Goal: Task Accomplishment & Management: Use online tool/utility

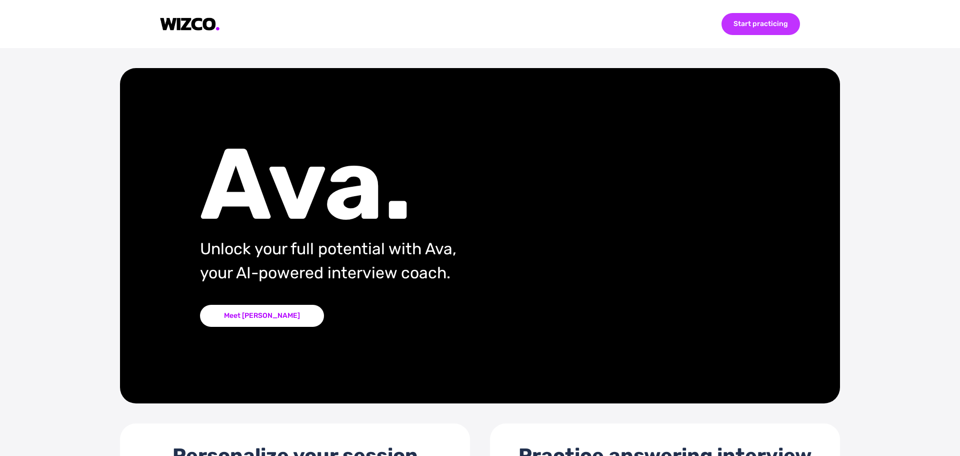
click at [771, 23] on div "Start practicing" at bounding box center [761, 24] width 79 height 22
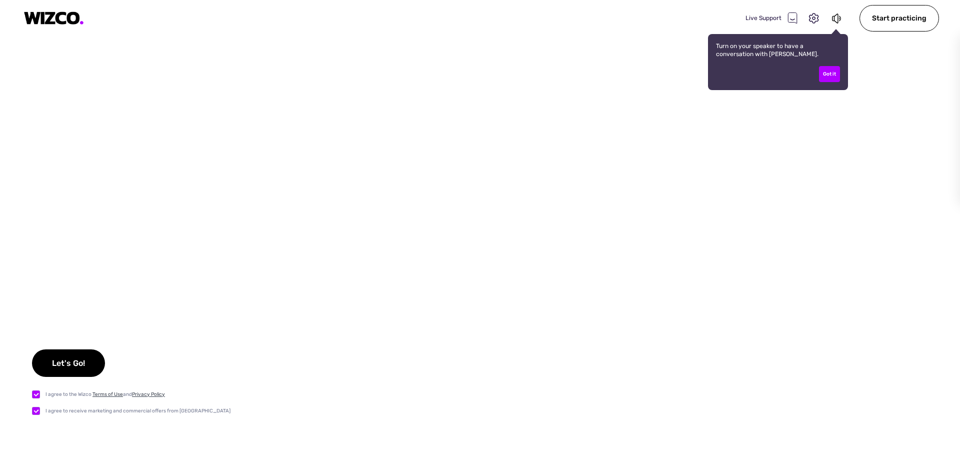
checkbox input "true"
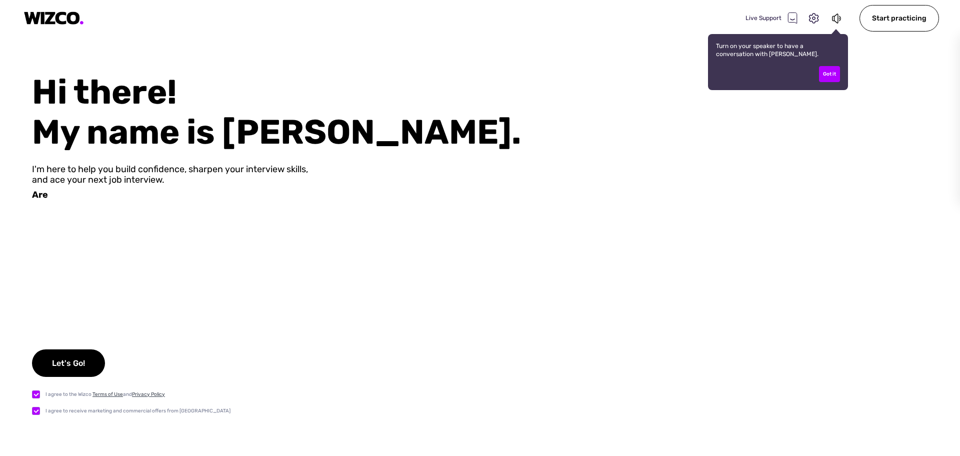
click at [34, 409] on label at bounding box center [39, 410] width 14 height 11
checkbox input "false"
click at [68, 363] on div "Let's Go!" at bounding box center [68, 363] width 73 height 28
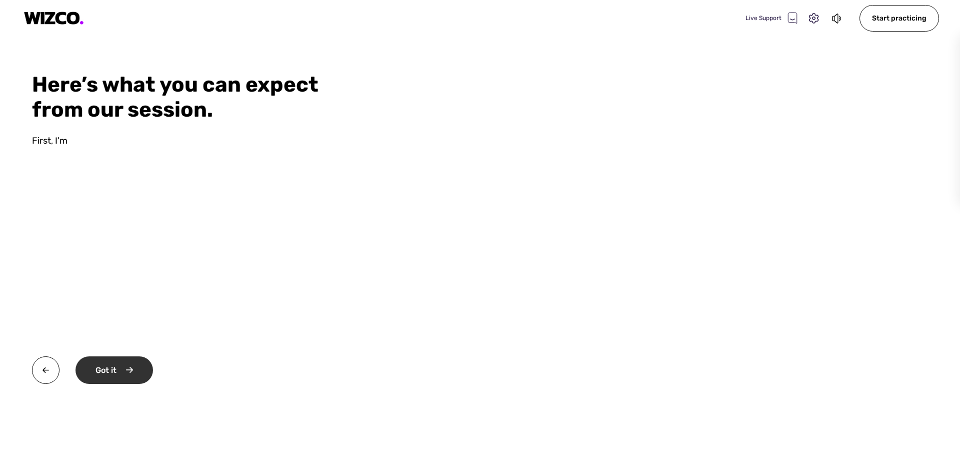
click at [142, 372] on div "Got it" at bounding box center [115, 370] width 78 height 28
click at [142, 372] on div "Okay" at bounding box center [114, 370] width 76 height 28
click at [142, 372] on div "Start practicing" at bounding box center [127, 370] width 102 height 28
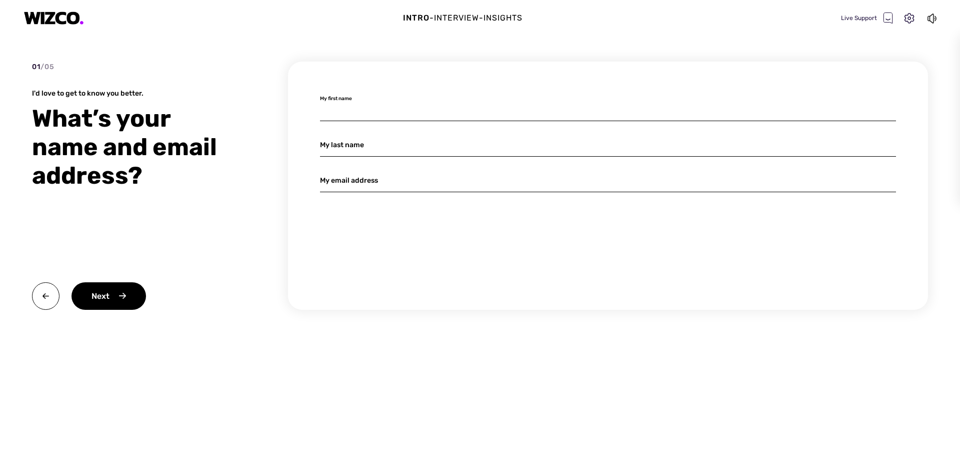
click at [363, 106] on input at bounding box center [608, 110] width 576 height 24
type input "[PERSON_NAME]"
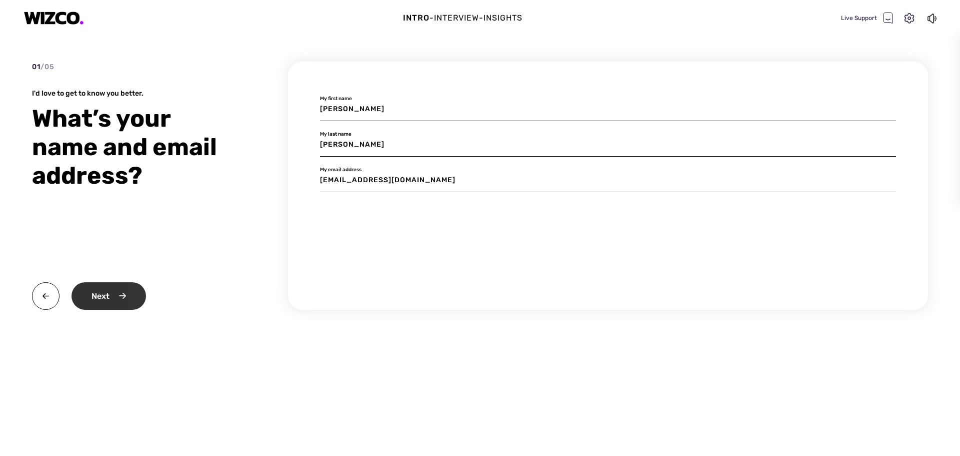
type input "[EMAIL_ADDRESS][DOMAIN_NAME]"
click at [94, 299] on div "Next" at bounding box center [109, 296] width 75 height 28
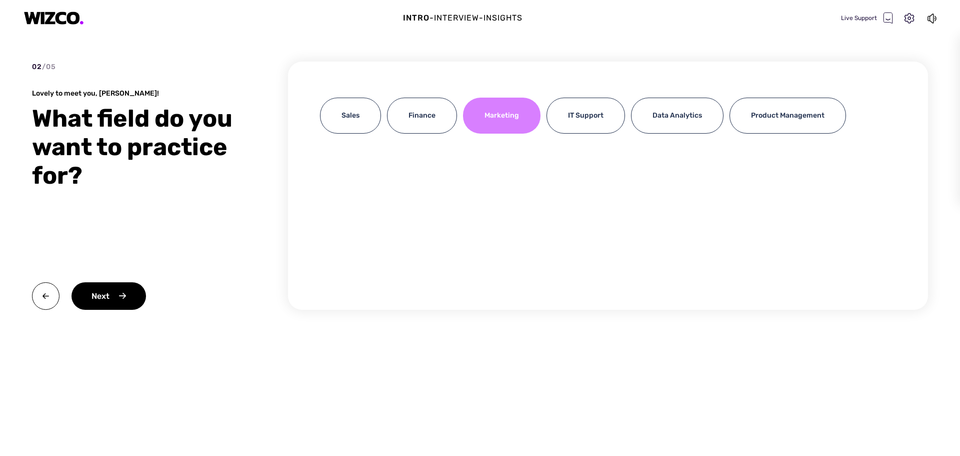
click at [490, 126] on div "Marketing" at bounding box center [502, 116] width 78 height 36
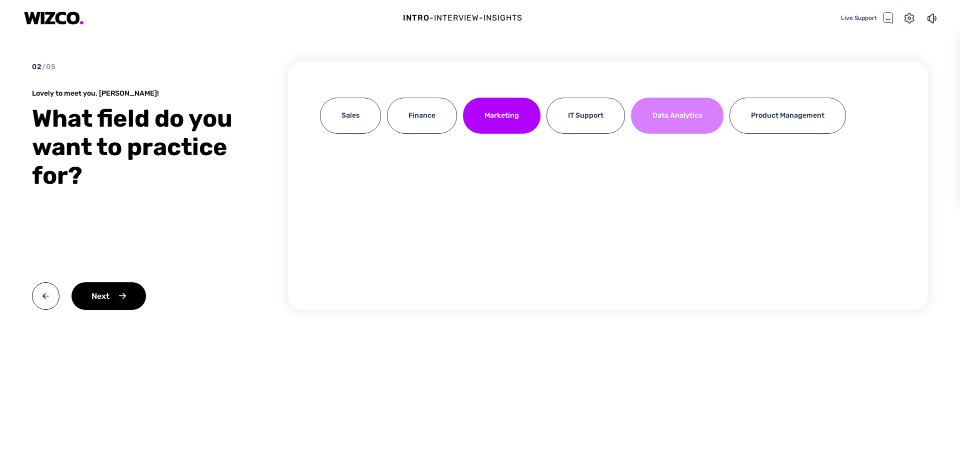
click at [668, 120] on div "Data Analytics" at bounding box center [677, 116] width 93 height 36
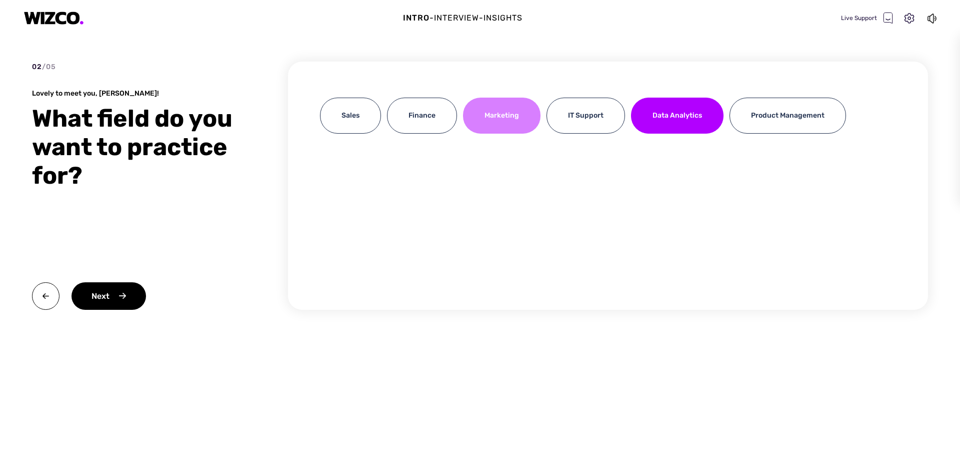
click at [504, 118] on div "Marketing" at bounding box center [502, 116] width 78 height 36
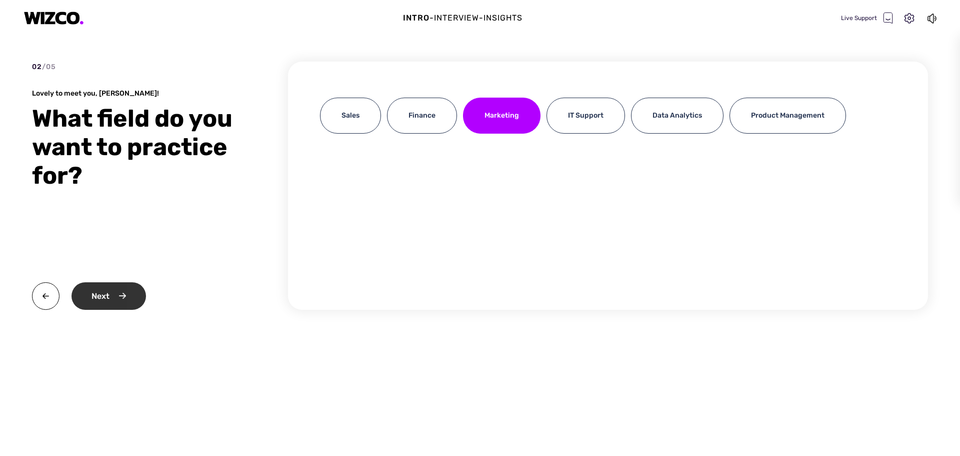
click at [121, 301] on div "Next" at bounding box center [109, 296] width 75 height 28
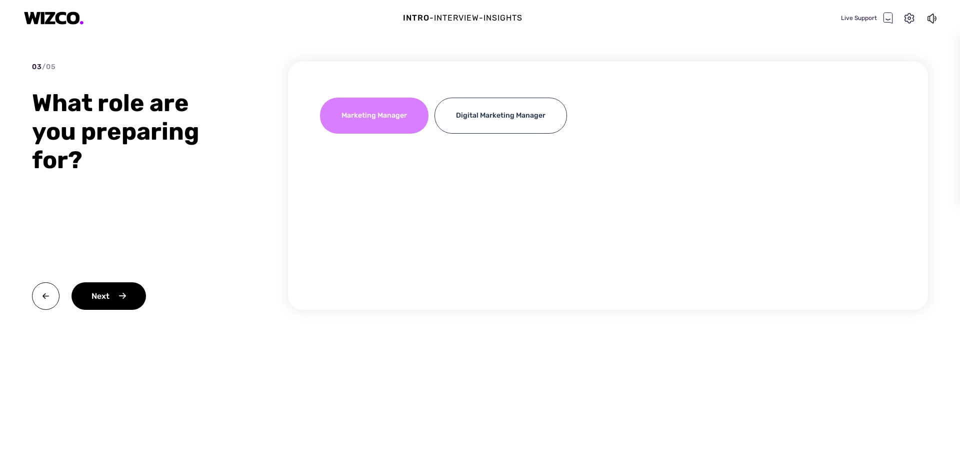
click at [381, 117] on div "Marketing Manager" at bounding box center [374, 116] width 109 height 36
click at [108, 311] on div "03 / 05 What role are you preparing for? Next Marketing Manager Digital Marketi…" at bounding box center [480, 204] width 896 height 284
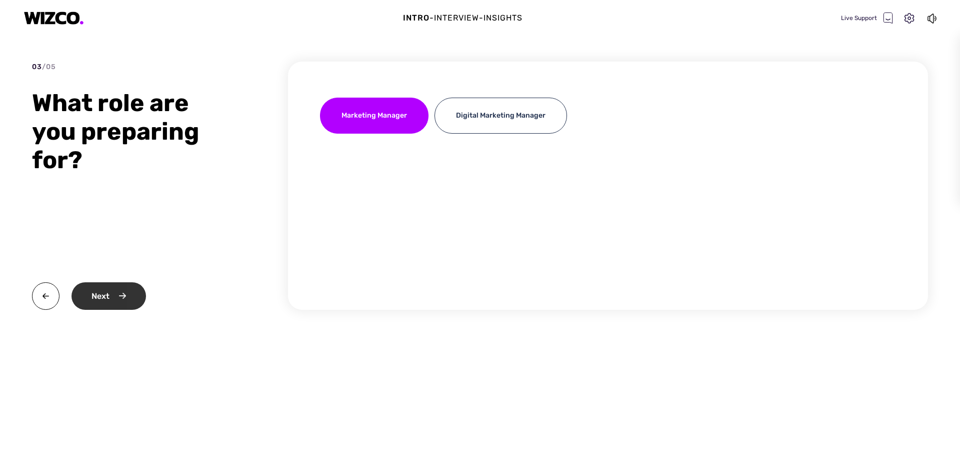
click at [111, 305] on div "Next" at bounding box center [109, 296] width 75 height 28
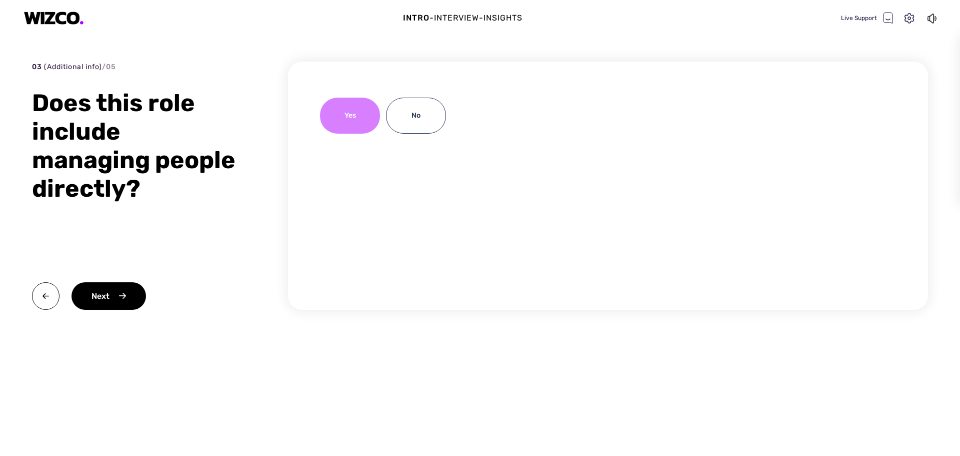
click at [355, 125] on div "Yes" at bounding box center [350, 116] width 60 height 36
click at [115, 294] on div "Next" at bounding box center [109, 296] width 75 height 28
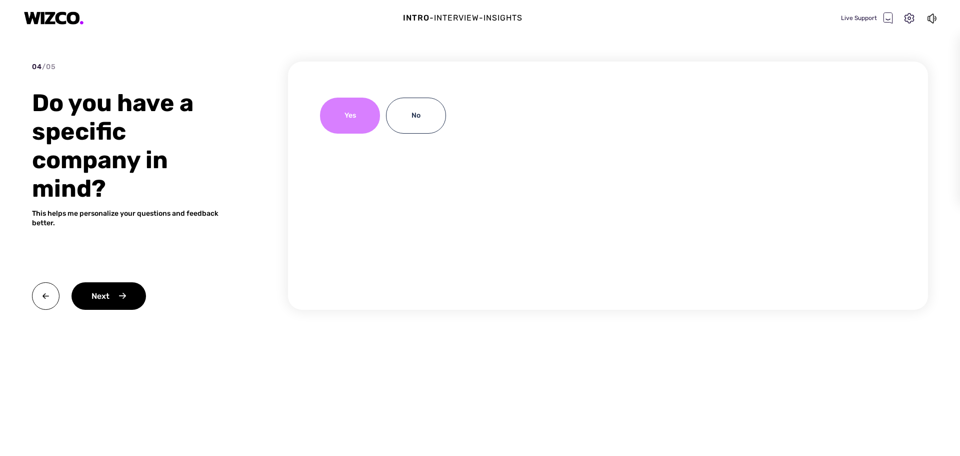
click at [338, 113] on div "Yes" at bounding box center [350, 116] width 60 height 36
click at [104, 303] on div "Next" at bounding box center [109, 296] width 75 height 28
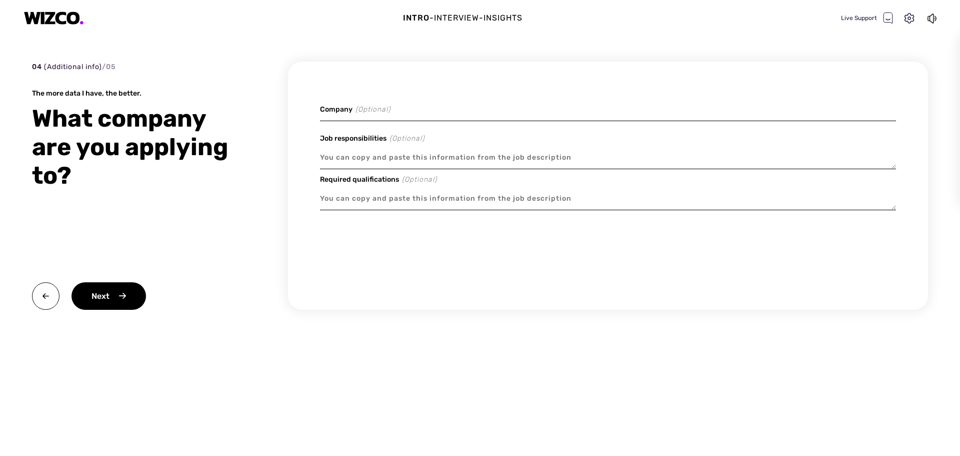
click at [414, 158] on textarea at bounding box center [608, 157] width 576 height 23
paste textarea "Accountable for developing and implementing brand strategy and key initiatives …"
type textarea "x"
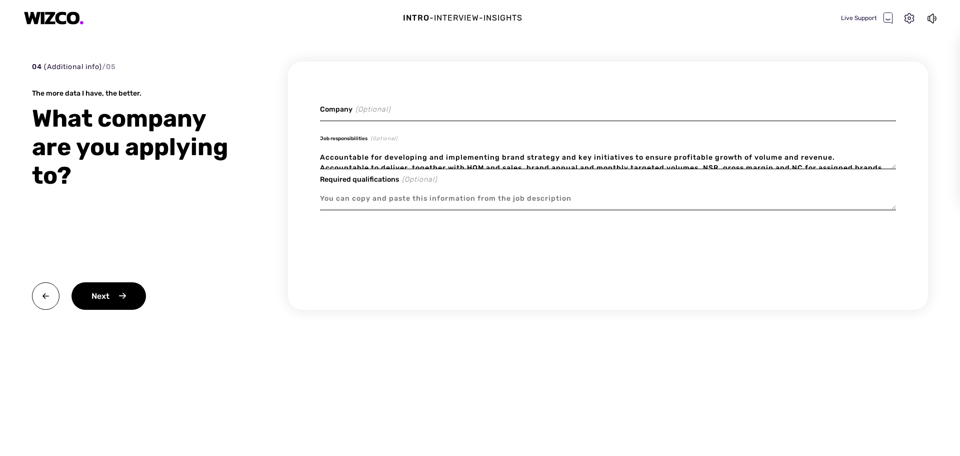
scroll to position [20, 0]
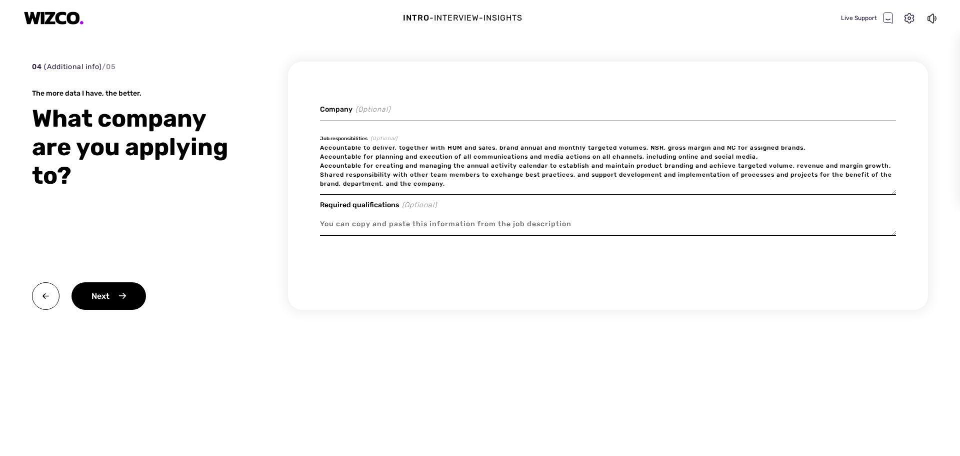
type textarea "Accountable for developing and implementing brand strategy and key initiatives …"
click at [396, 232] on textarea at bounding box center [608, 224] width 576 height 23
paste textarea "Accountable for developing and implementing brand strategy and key initiatives …"
type textarea "x"
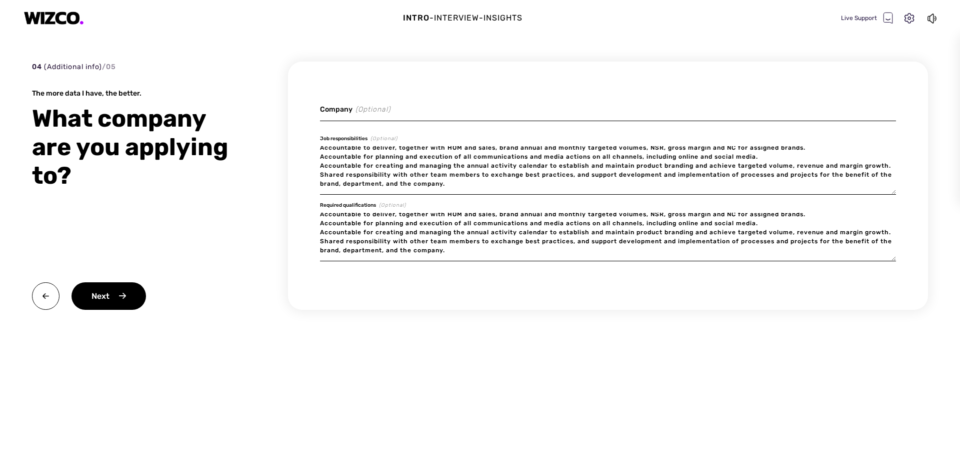
type textarea "Accountable for developing and implementing brand strategy and key initiatives …"
click at [357, 116] on input at bounding box center [608, 110] width 576 height 24
type textarea "x"
type input "C"
type textarea "x"
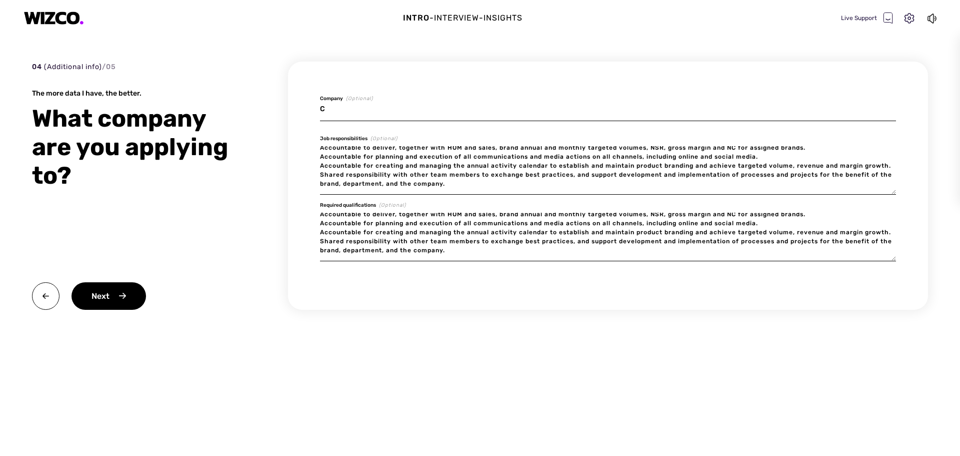
type input "Co"
type textarea "x"
type input "Cos"
type textarea "x"
type input "Cosn"
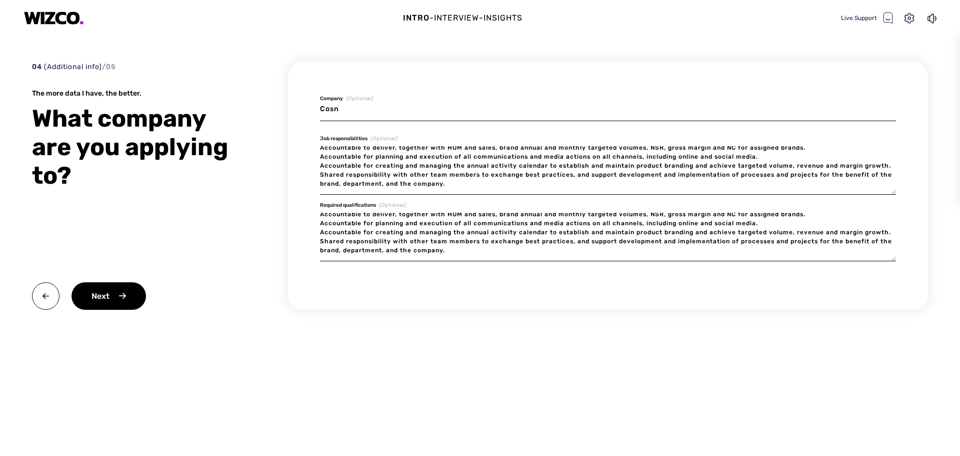
type textarea "x"
type input "Cosnu"
type textarea "x"
type input "Cosnum"
type textarea "x"
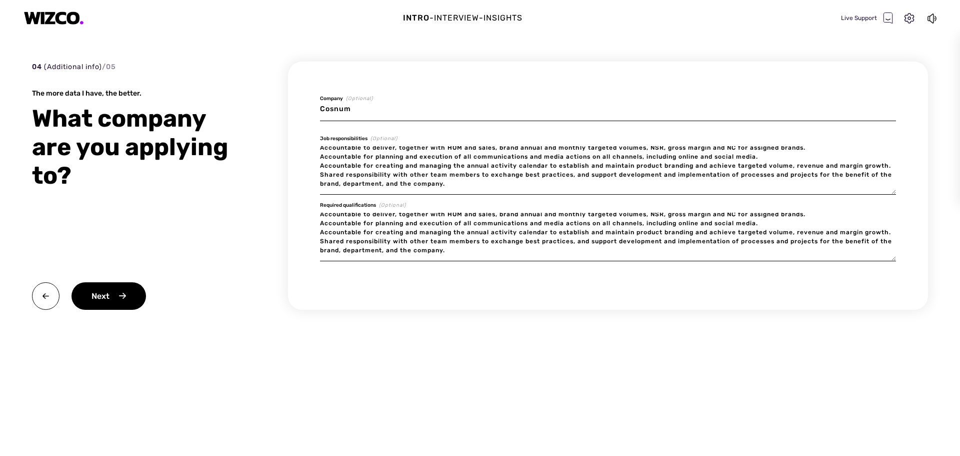
type input "Cosnume"
type textarea "x"
type input "Cosnumer"
type textarea "x"
type input "Cosnumer"
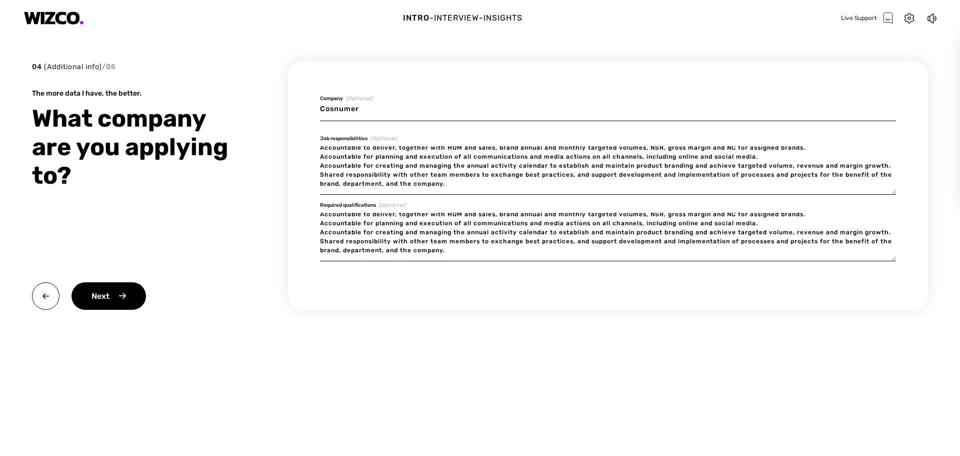
type textarea "x"
type input "Cosnumer g"
type textarea "x"
type input "Cosnumer go"
type textarea "x"
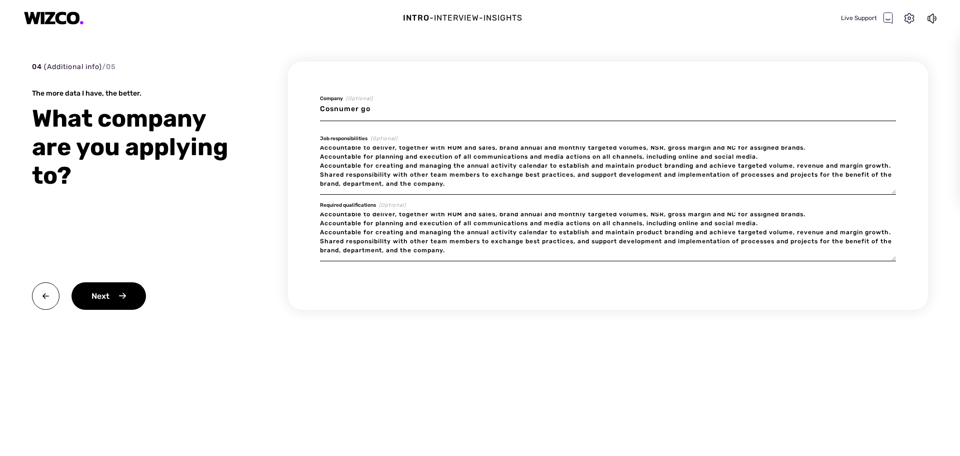
type input "Cosnumer goo"
type textarea "x"
type input "Cosnumer goos"
type textarea "x"
type input "Cosnumer goo"
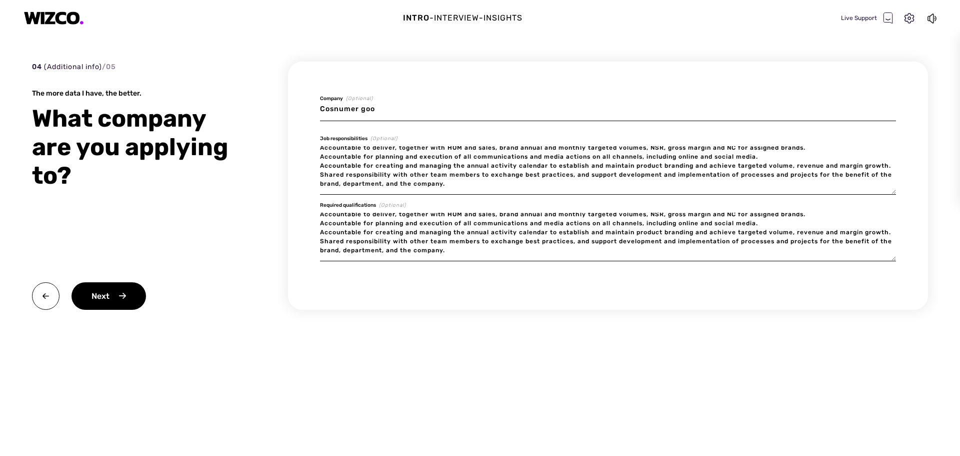
type textarea "x"
type input "Cosnumer go"
type textarea "x"
type input "Cosnumer g"
type textarea "x"
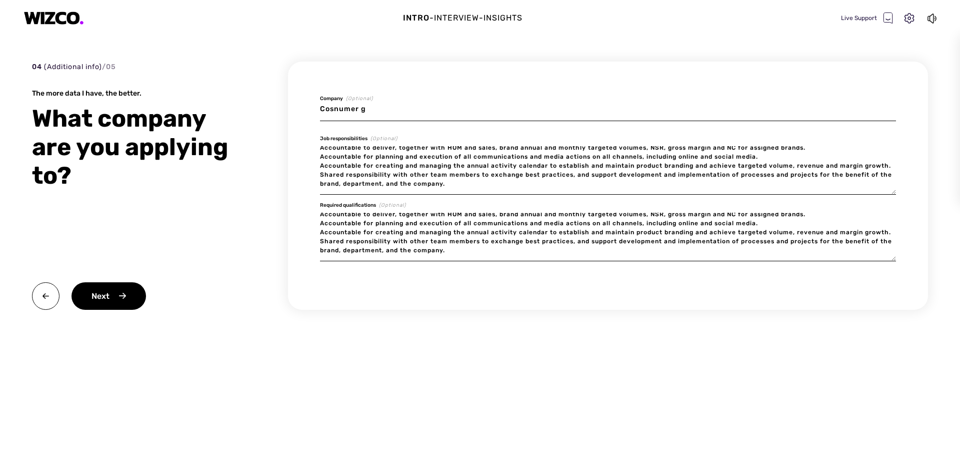
type input "Cosnumer"
type textarea "x"
type input "Cosnumer"
type textarea "x"
type input "Cosnume"
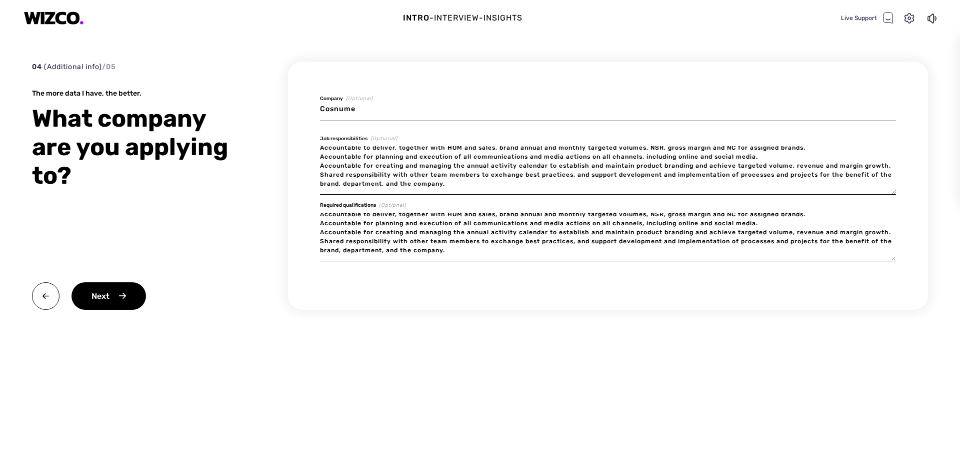
type textarea "x"
type input "Cosnum"
type textarea "x"
type input "Cosn"
type textarea "x"
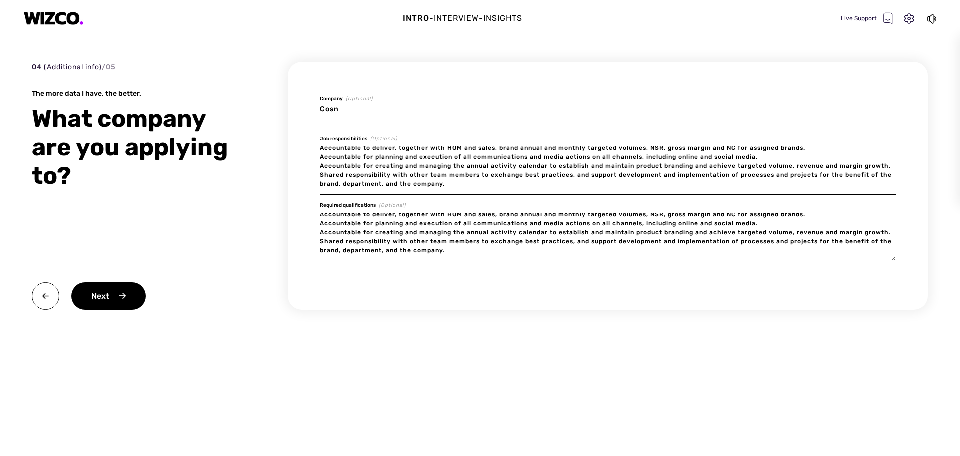
type input "Cos"
type textarea "x"
type input "Co"
type textarea "x"
type input "Com"
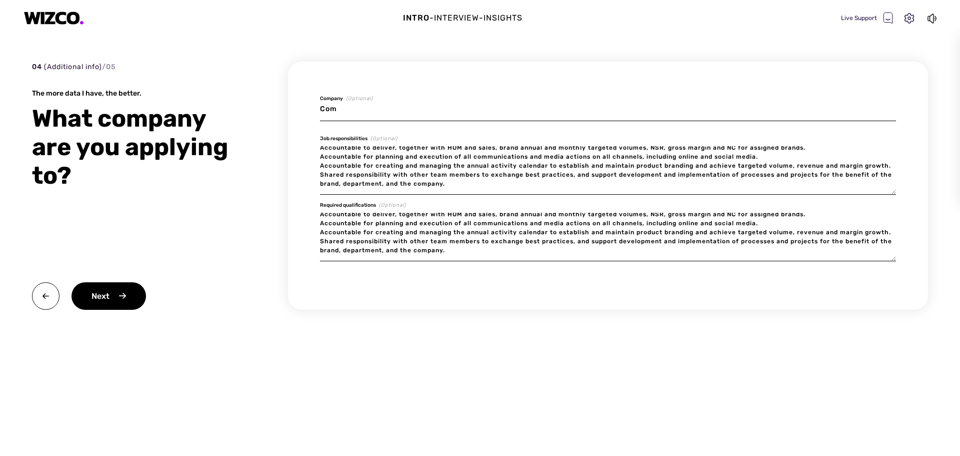
type textarea "x"
type input "Co"
type textarea "x"
type input "Con"
type textarea "x"
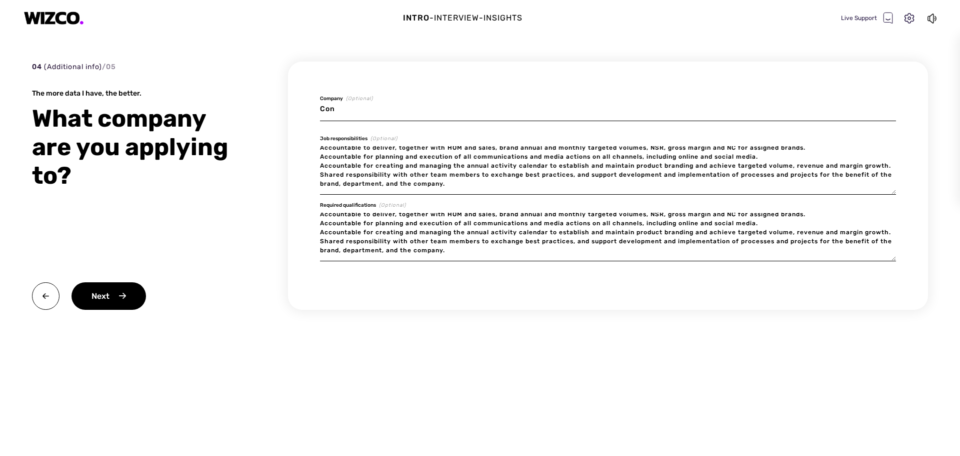
type input "Cons"
type textarea "x"
type input "Consu"
type textarea "x"
type input "Consum"
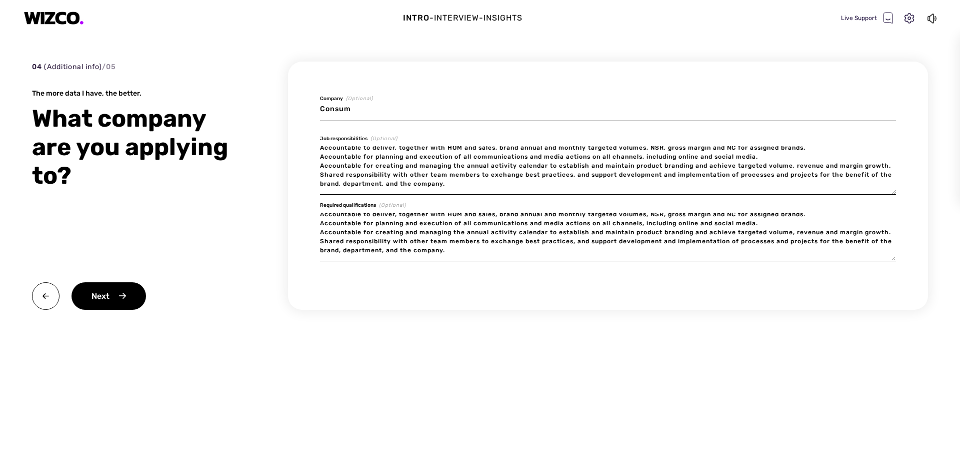
type textarea "x"
type input "Consume"
type textarea "x"
type input "Consumer"
type textarea "x"
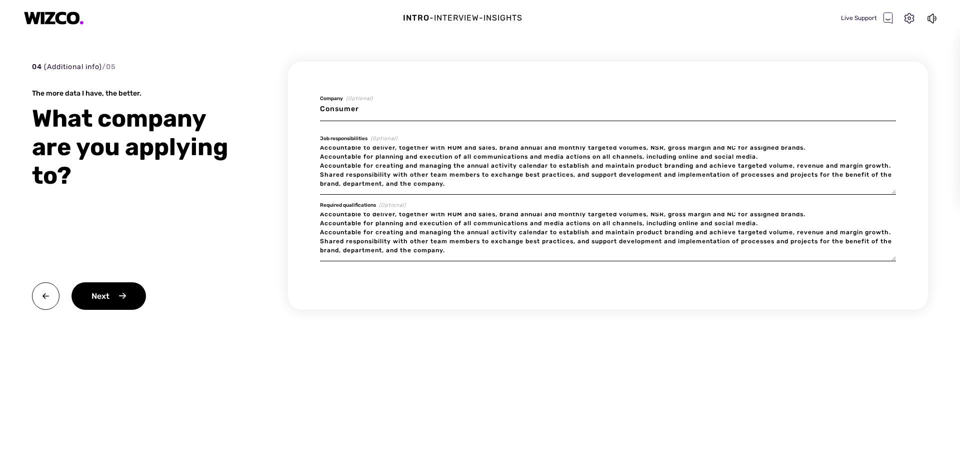
type input "Consumer"
type textarea "x"
type input "Consumer g"
type textarea "x"
type input "Consumer go"
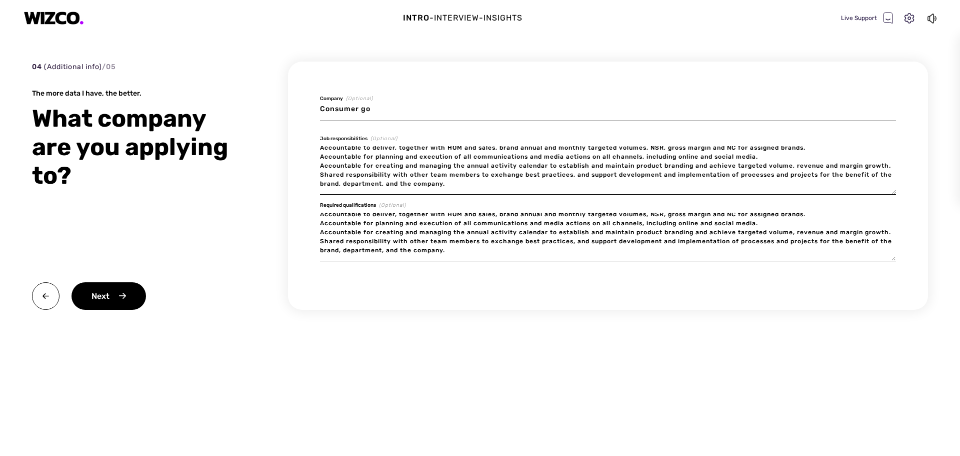
type textarea "x"
type input "Consumer goo"
type textarea "x"
type input "Consumer good"
type textarea "x"
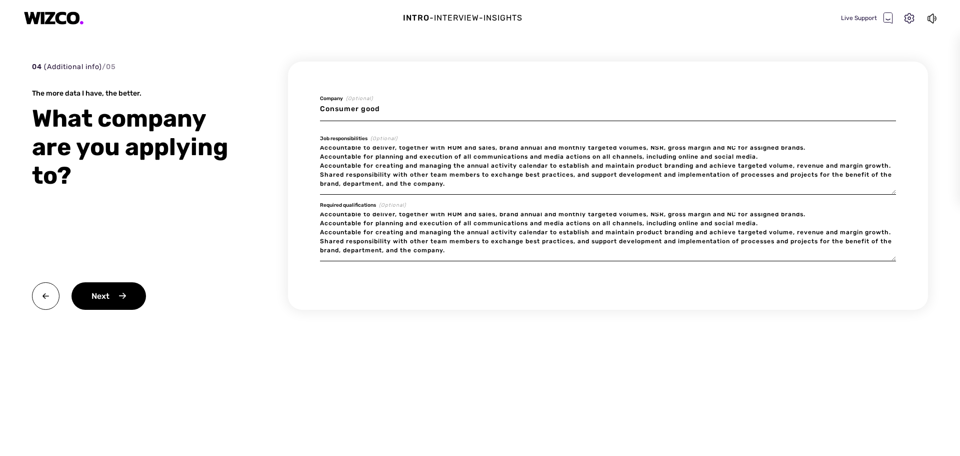
type input "Consumer goods"
type textarea "x"
type input "Consumer goods"
type textarea "x"
type input "Consumer goods u"
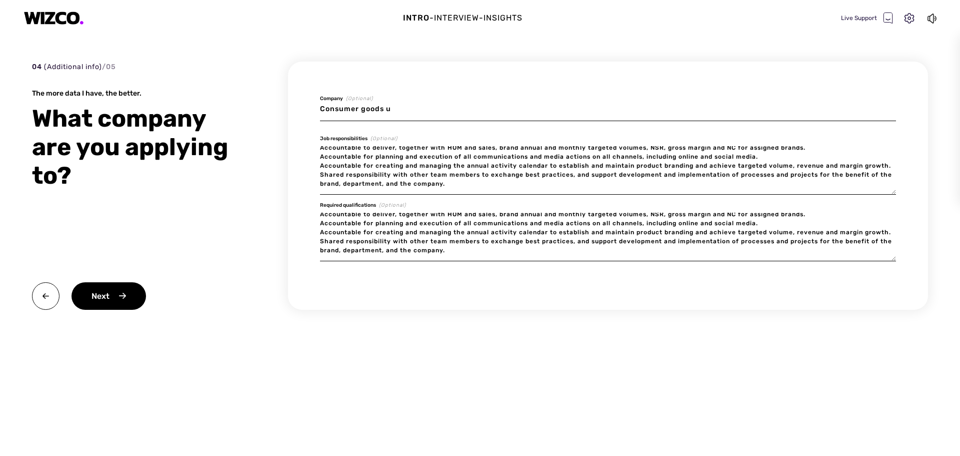
type textarea "x"
type input "Consumer goods"
type textarea "x"
type input "Consumer goods i"
type textarea "x"
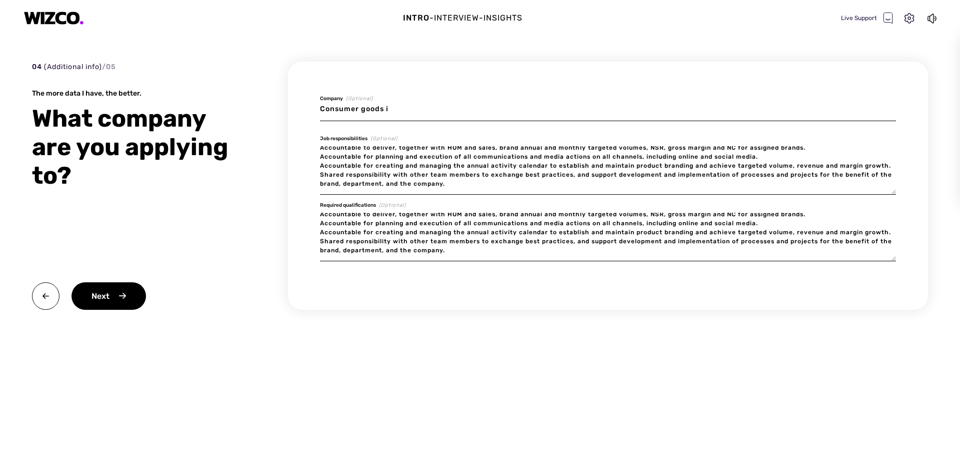
type input "Consumer goods in"
type textarea "x"
type input "Consumer goods ind"
type textarea "x"
type input "Consumer goods indu"
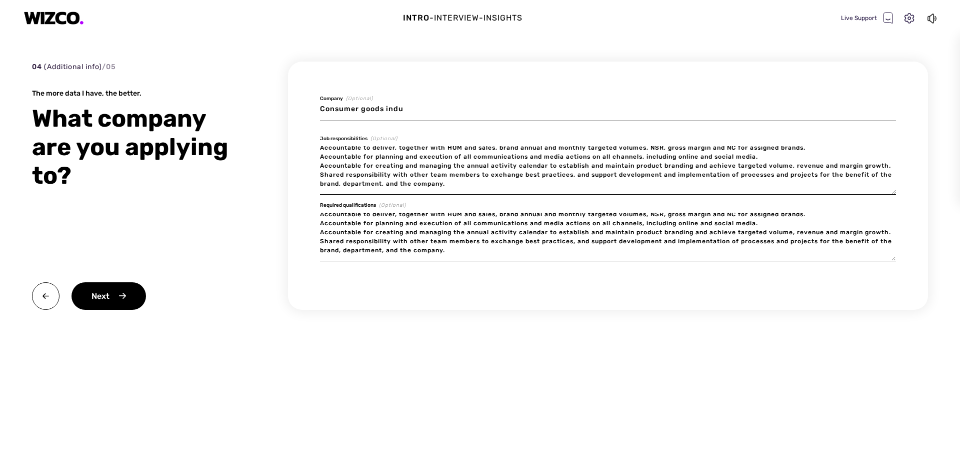
type textarea "x"
type input "Consumer goods indus"
type textarea "x"
type input "Consumer goods indust"
type textarea "x"
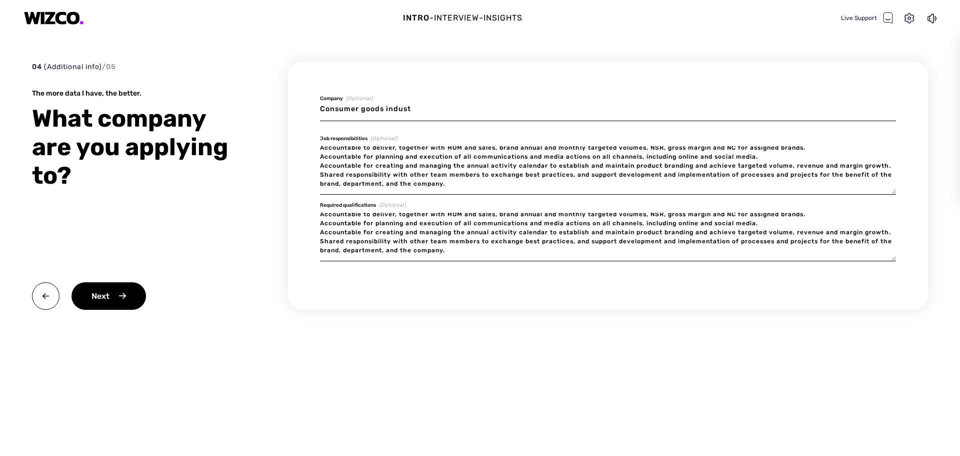
type input "Consumer goods industr"
type textarea "x"
type input "Consumer goods industry"
click at [124, 295] on div "Next" at bounding box center [109, 296] width 75 height 28
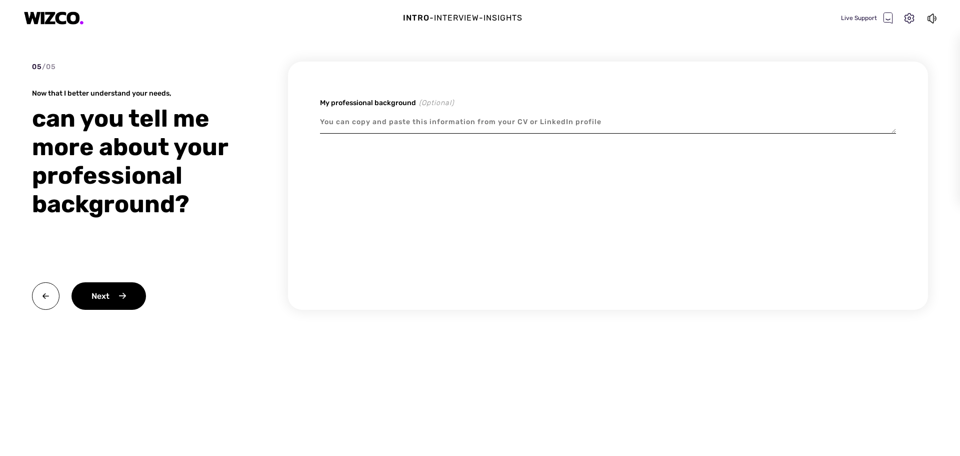
drag, startPoint x: 599, startPoint y: 355, endPoint x: 580, endPoint y: 376, distance: 28.7
drag, startPoint x: 580, startPoint y: 376, endPoint x: 413, endPoint y: 389, distance: 167.1
click at [413, 389] on div "Intro - Interview - Insights Live Support 05 / 05 Now that I better understand …" at bounding box center [480, 228] width 960 height 456
click at [428, 129] on textarea at bounding box center [608, 122] width 576 height 23
type textarea "x"
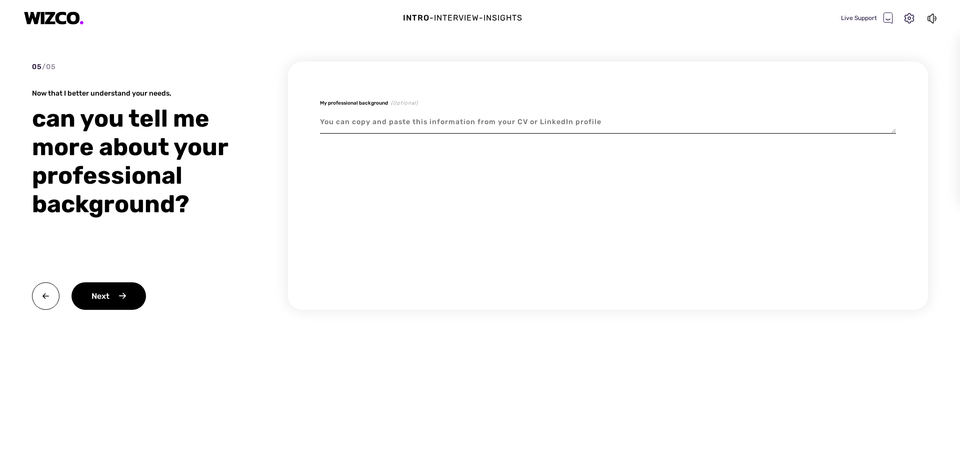
type textarea "B"
type textarea "x"
type textarea "Br"
type textarea "x"
type textarea "Bra"
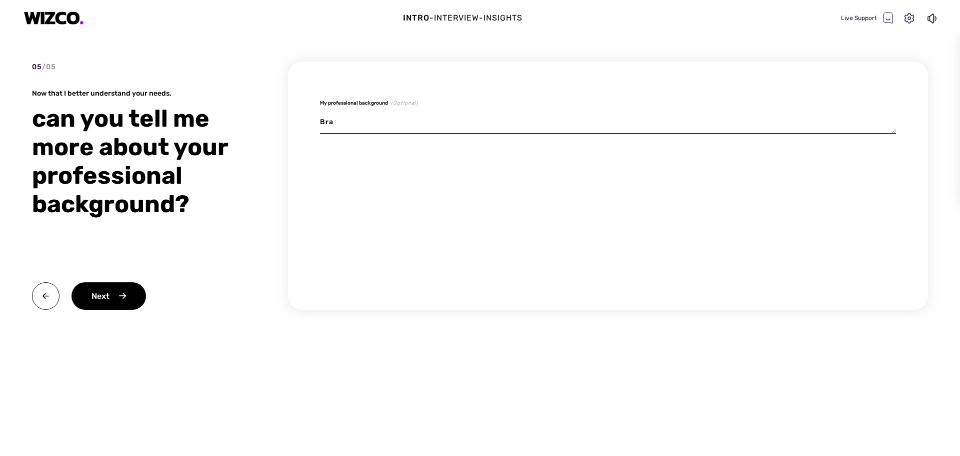
type textarea "x"
type textarea "Brand"
type textarea "x"
type textarea "Brand M"
type textarea "x"
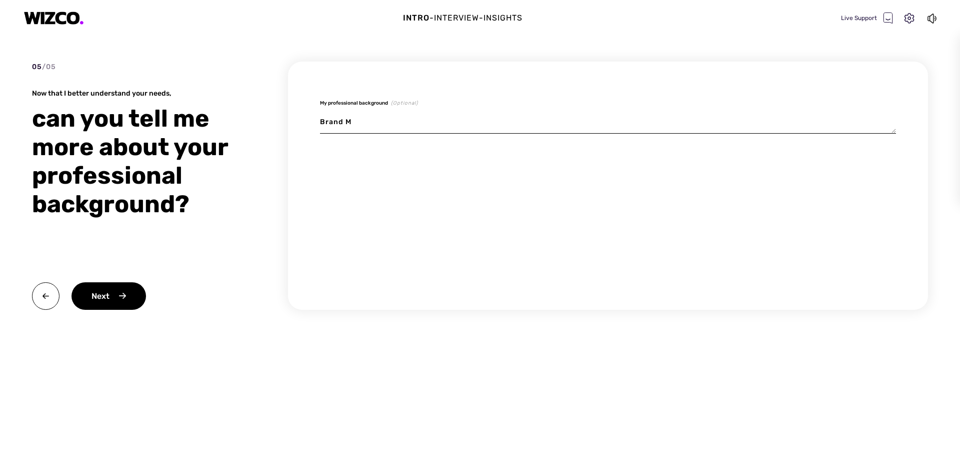
type textarea "Brand Ma"
type textarea "x"
type textarea "Brand Man"
type textarea "x"
type textarea "Brand Mana"
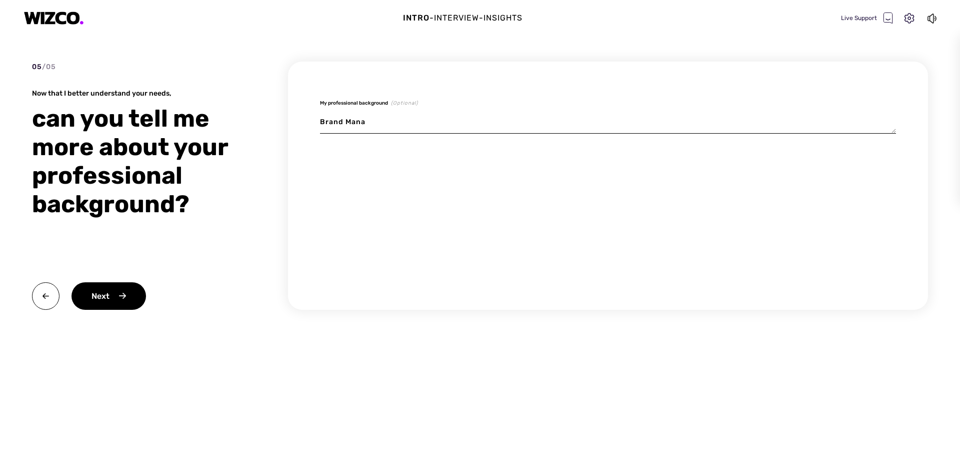
type textarea "x"
type textarea "Brand Manag"
type textarea "x"
type textarea "Brand Manage"
type textarea "x"
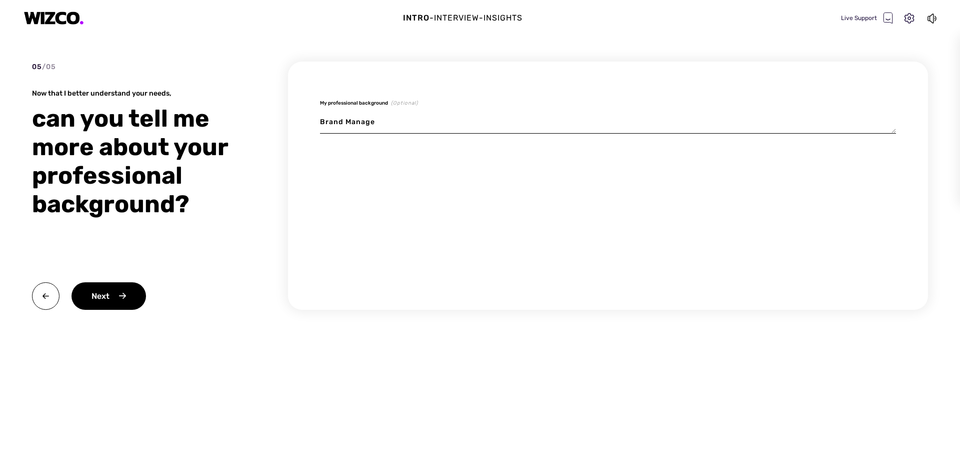
type textarea "Brand Manager"
type textarea "x"
type textarea "Brand Manager"
type textarea "x"
type textarea "Brand Manager f"
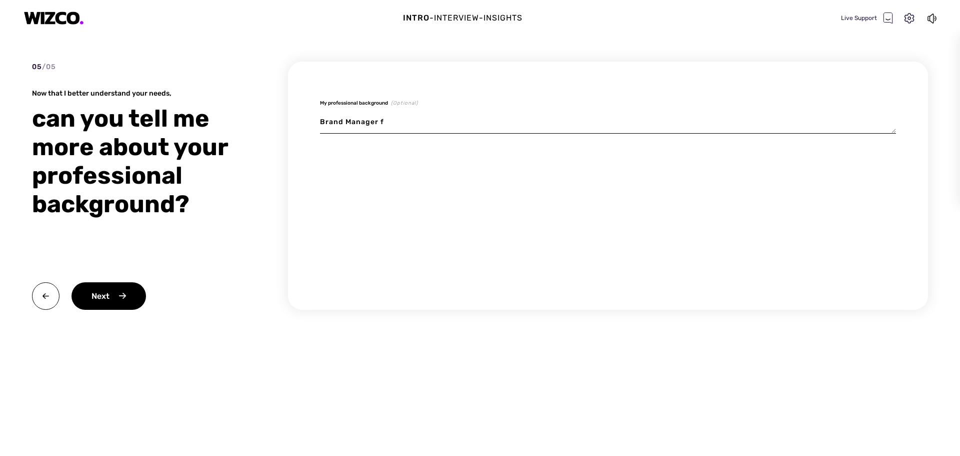
type textarea "x"
type textarea "Brand Manager fo"
type textarea "x"
type textarea "Brand Manager for"
type textarea "x"
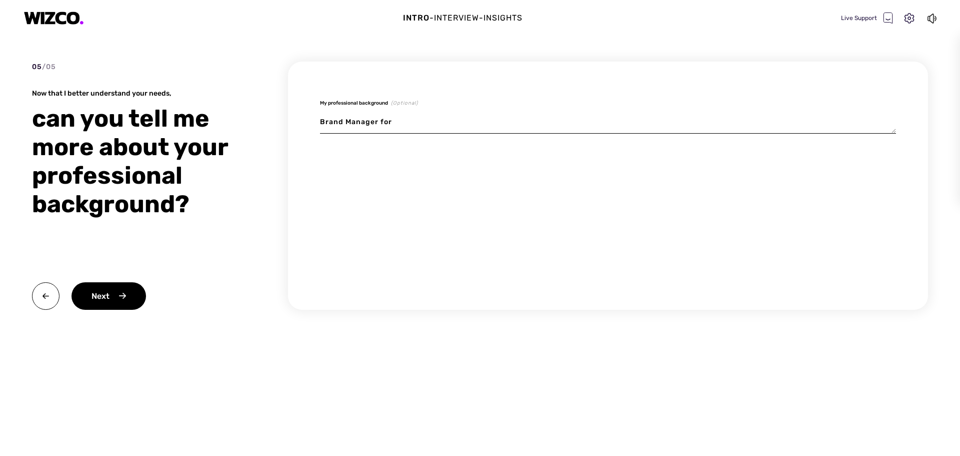
type textarea "Brand Manager for"
type textarea "x"
type textarea "Brand Manager for t"
type textarea "x"
type textarea "Brand Manager for th"
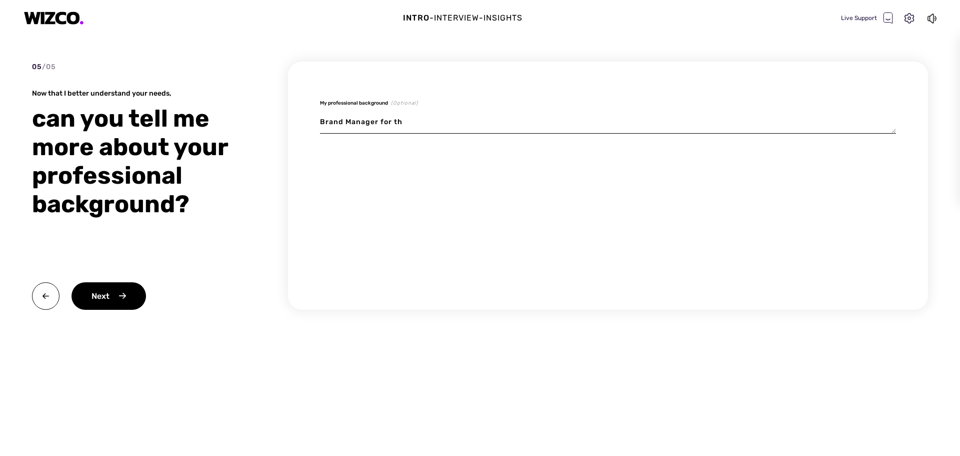
type textarea "x"
type textarea "Brand Manager for the"
type textarea "x"
type textarea "Brand Manager for the"
type textarea "x"
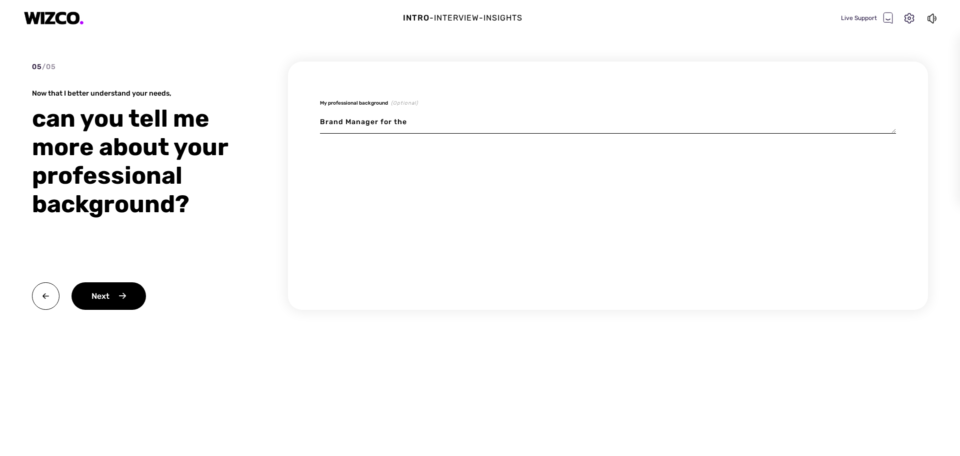
type textarea "Brand Manager for the p"
type textarea "x"
type textarea "Brand Manager for the pa"
type textarea "x"
type textarea "Brand Manager for the pas"
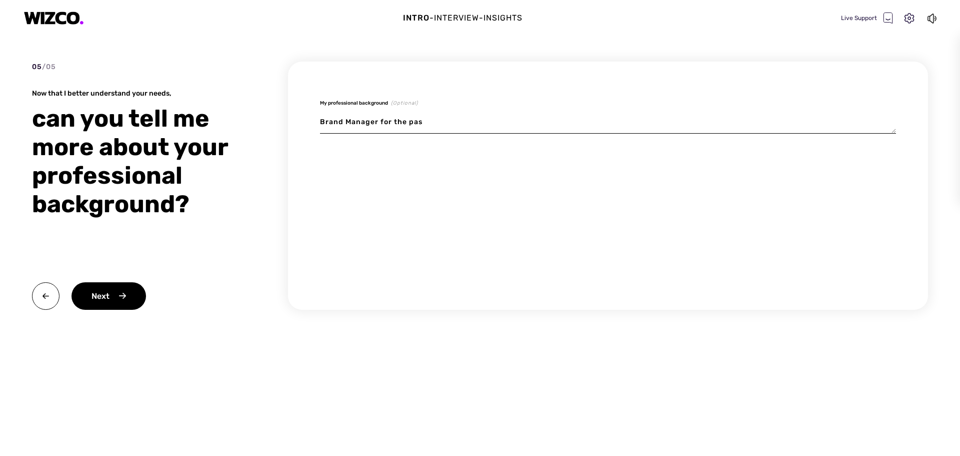
type textarea "x"
type textarea "Brand Manager for the past"
type textarea "x"
type textarea "Brand Manager for the past"
type textarea "x"
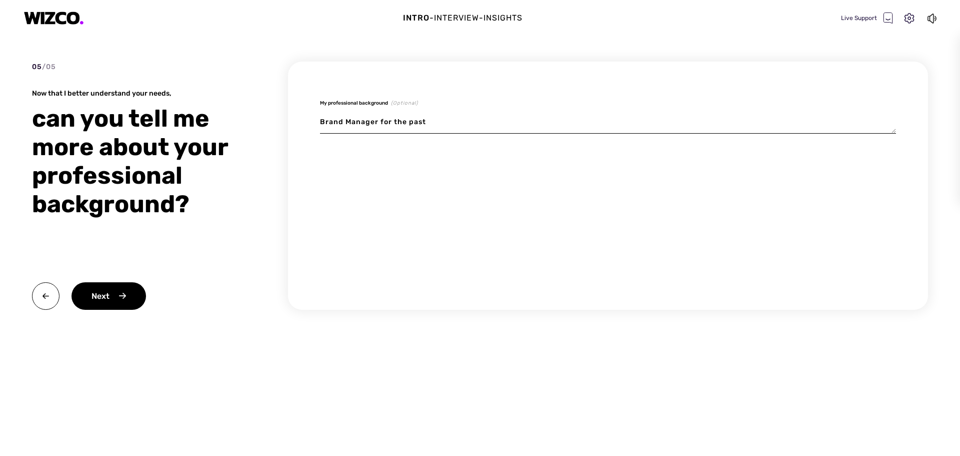
type textarea "Brand Manager for the past 9"
type textarea "x"
type textarea "Brand Manager for the past 9"
type textarea "x"
type textarea "Brand Manager for the past 9 y"
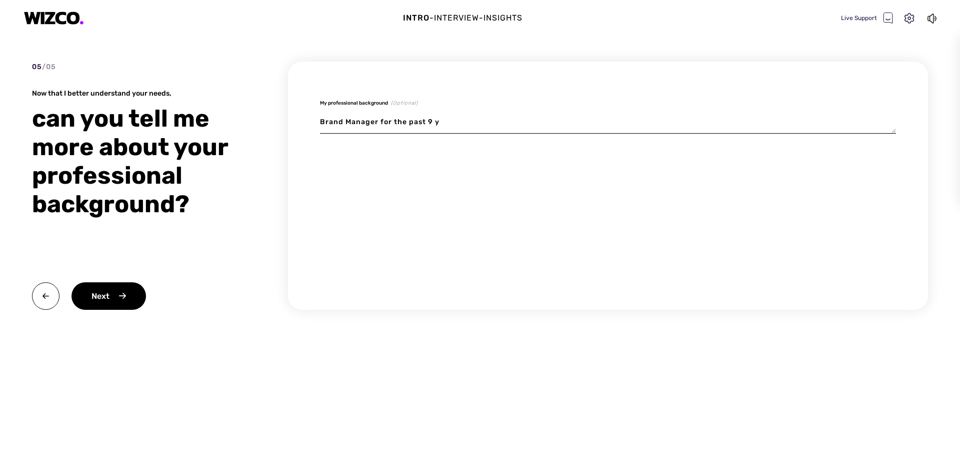
type textarea "x"
type textarea "Brand Manager for the past 9 ye"
type textarea "x"
type textarea "Brand Manager for the past 9 yea"
type textarea "x"
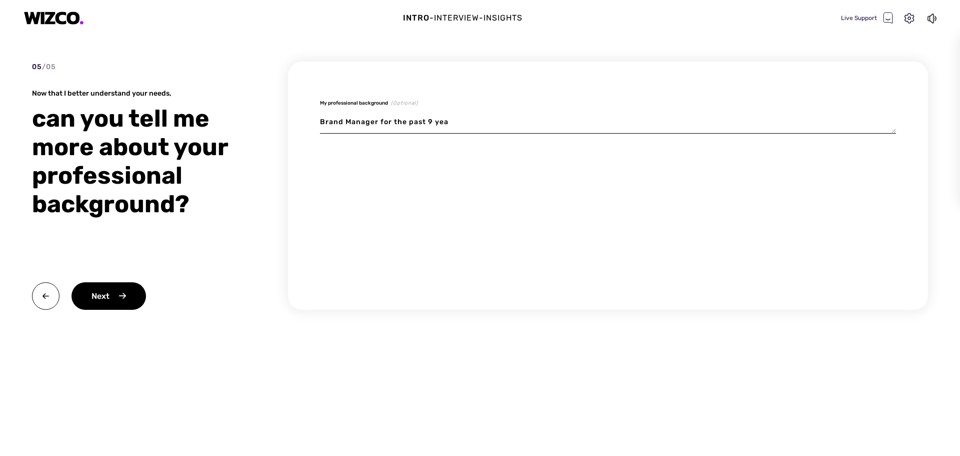
type textarea "Brand Manager for the past 9 year"
type textarea "x"
type textarea "Brand Manager for the past 9 years"
type textarea "x"
type textarea "Brand Manager for the past 9 years"
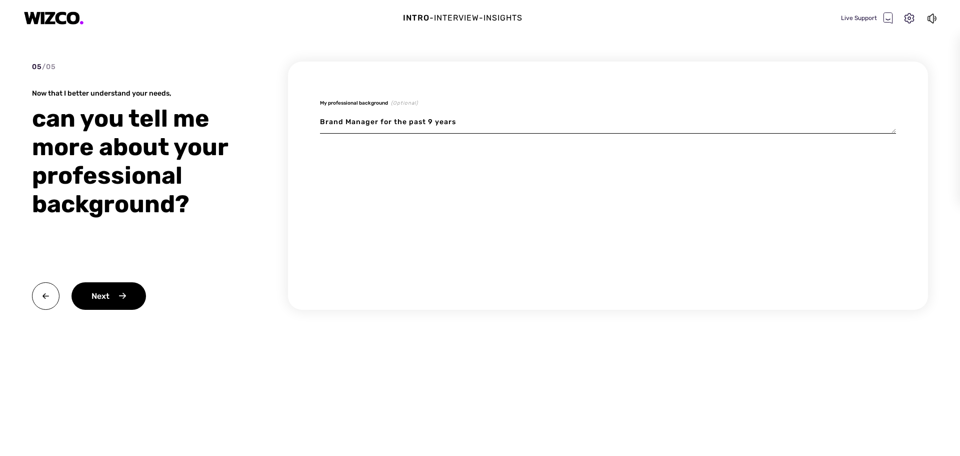
type textarea "x"
type textarea "Brand Manager for the past 9 years i"
type textarea "x"
type textarea "Brand Manager for the past 9 years in"
type textarea "x"
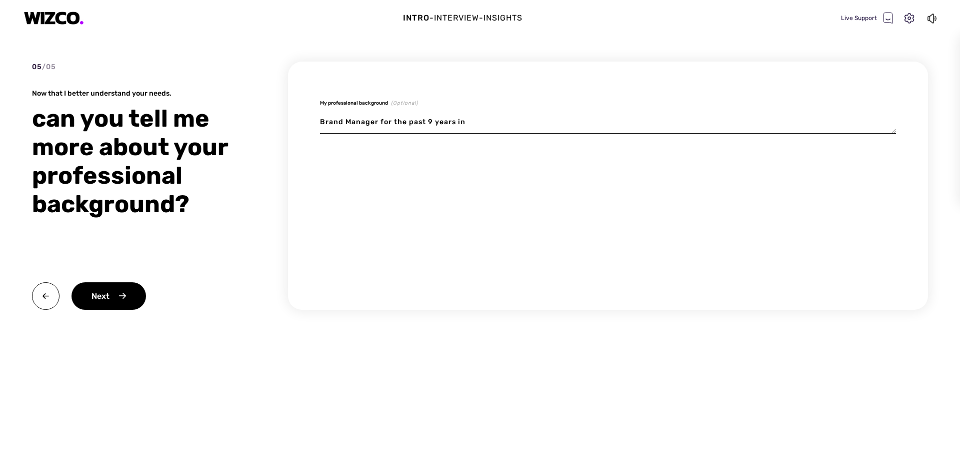
type textarea "Brand Manager for the past 9 years in"
type textarea "x"
type textarea "Brand Manager for the past 9 years in c"
type textarea "x"
type textarea "Brand Manager for the past 9 years in co"
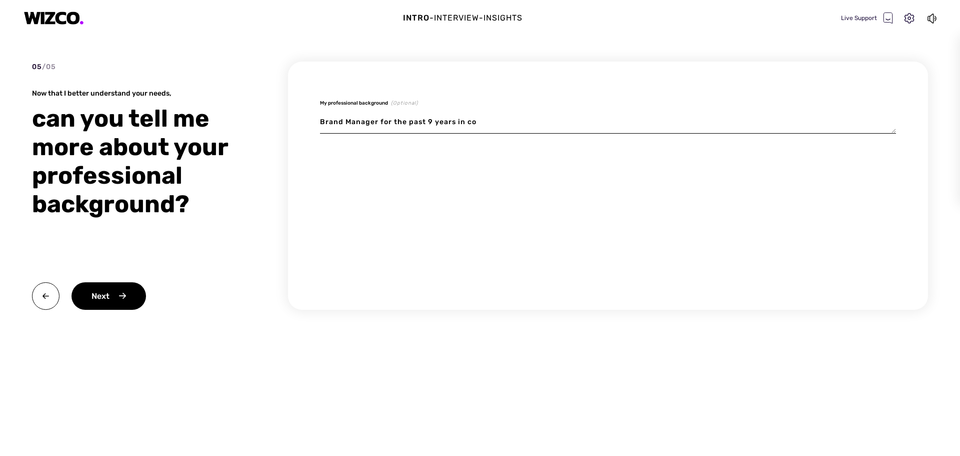
type textarea "x"
type textarea "Brand Manager for the past 9 years in cons"
type textarea "x"
type textarea "Brand Manager for the past 9 years in consu"
type textarea "x"
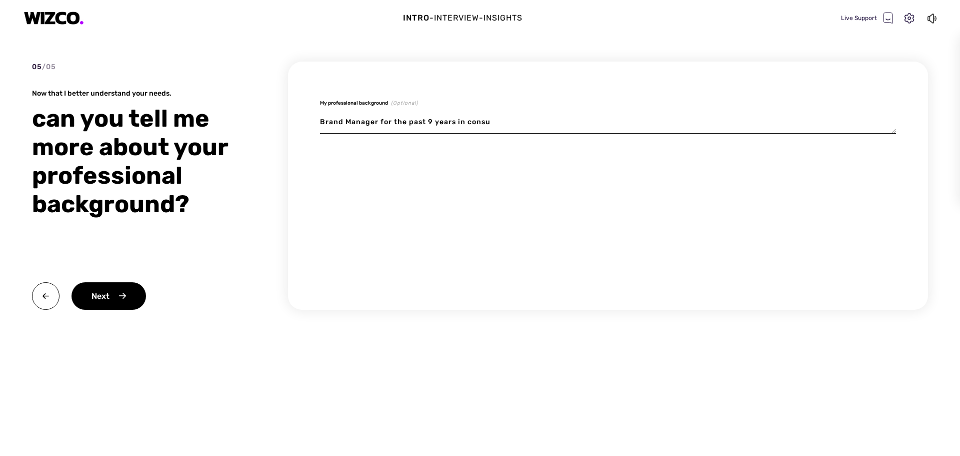
type textarea "Brand Manager for the past 9 years in consum"
type textarea "x"
type textarea "Brand Manager for the past 9 years in consume"
type textarea "x"
type textarea "Brand Manager for the past 9 years in consumer"
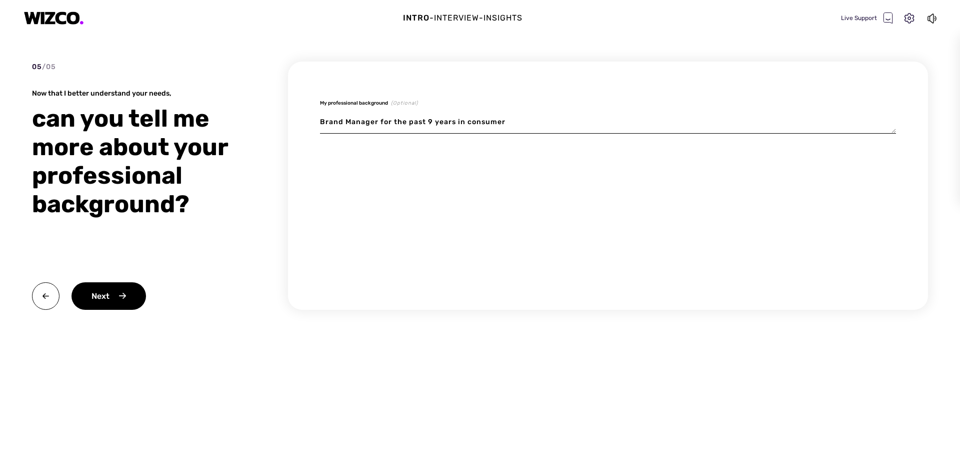
type textarea "x"
type textarea "Brand Manager for the past 9 years in consumer"
type textarea "x"
type textarea "Brand Manager for the past 9 years in consumer g"
type textarea "x"
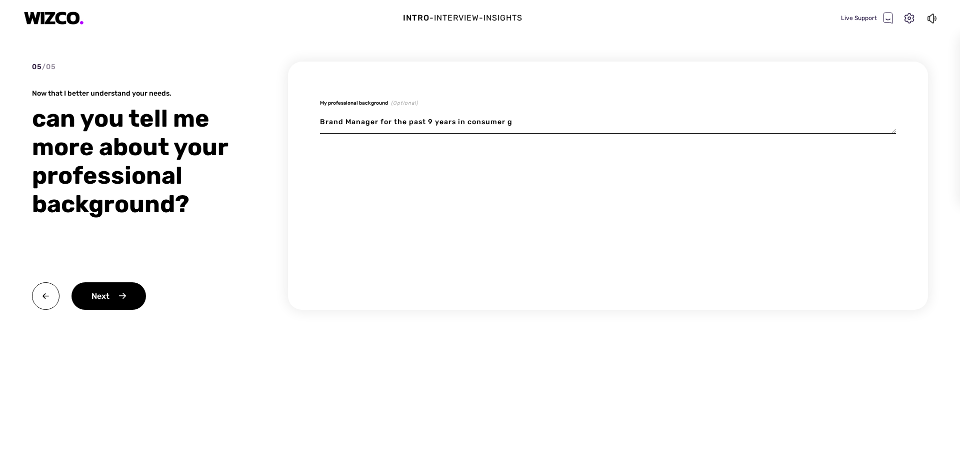
type textarea "Brand Manager for the past 9 years in consumer go"
type textarea "x"
type textarea "Brand Manager for the past 9 years in consumer goo"
type textarea "x"
click at [112, 308] on div "Next" at bounding box center [109, 296] width 75 height 28
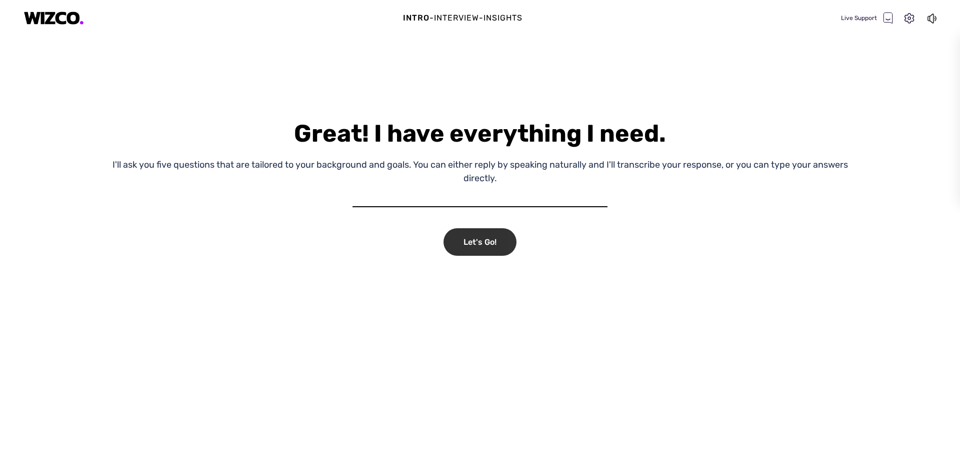
click at [467, 243] on div "Let's Go!" at bounding box center [480, 242] width 73 height 28
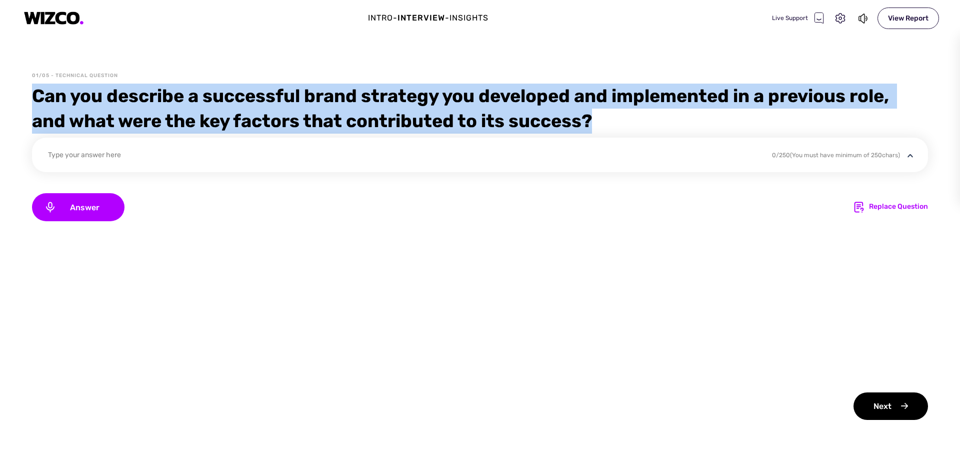
drag, startPoint x: 610, startPoint y: 125, endPoint x: -9, endPoint y: 96, distance: 619.3
click at [0, 96] on html "Intro - Interview - Insights Live Support View Report 01/05 - Technical Questio…" at bounding box center [480, 235] width 960 height 470
copy div "Can you describe a successful brand strategy you developed and implemented in a…"
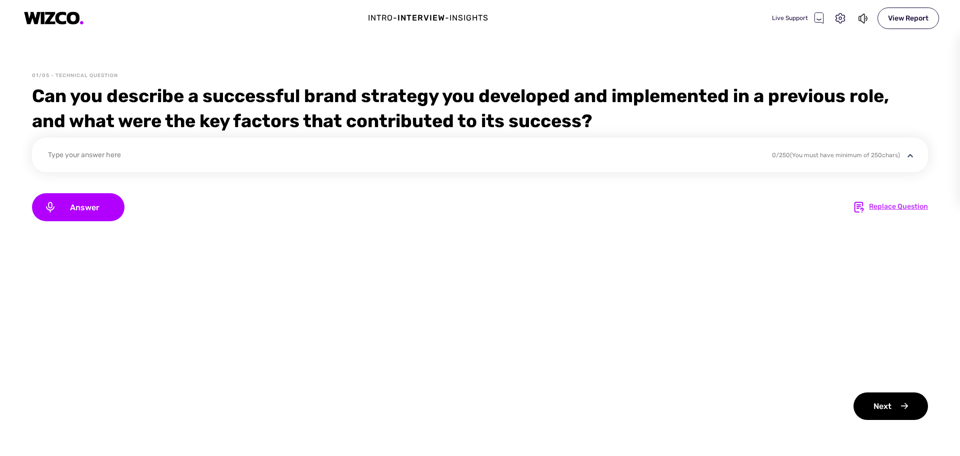
click at [874, 209] on div "Replace Question" at bounding box center [898, 207] width 59 height 12
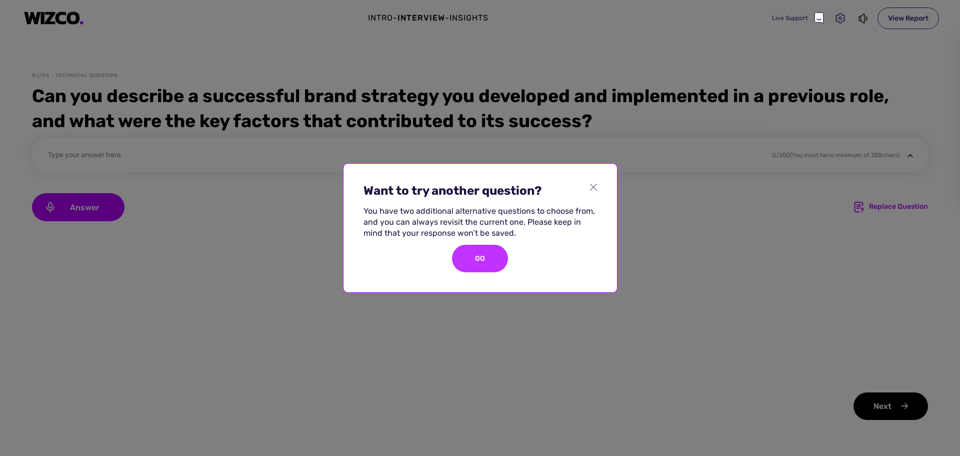
click at [479, 259] on div "GO" at bounding box center [480, 259] width 56 height 28
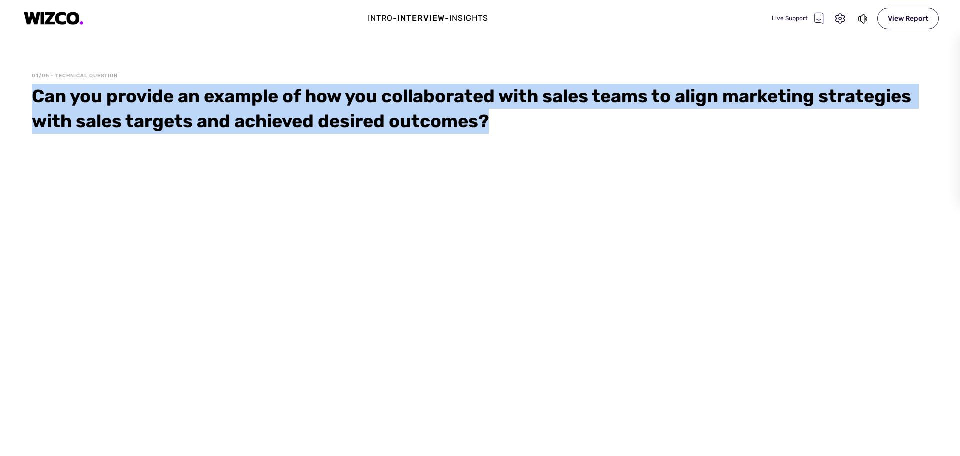
drag, startPoint x: 33, startPoint y: 97, endPoint x: 563, endPoint y: 112, distance: 529.8
click at [563, 112] on div "Can you provide an example of how you collaborated with sales teams to align ma…" at bounding box center [480, 109] width 896 height 50
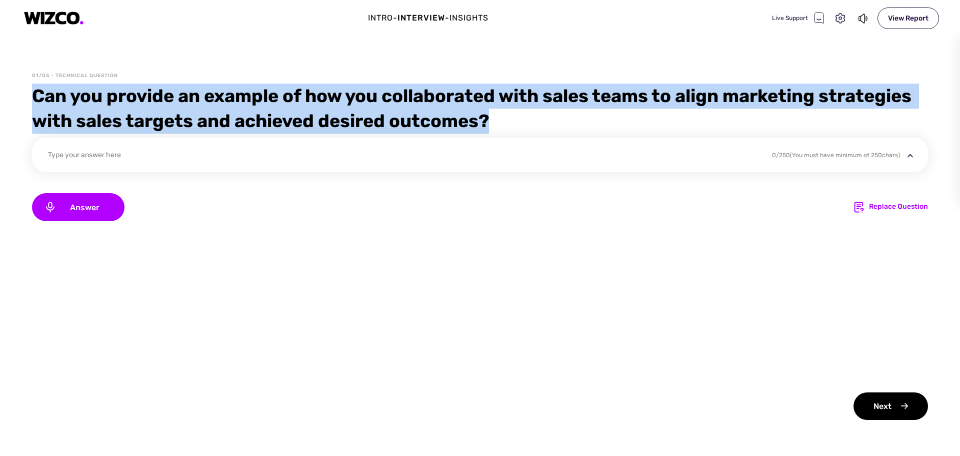
copy div "Can you provide an example of how you collaborated with sales teams to align ma…"
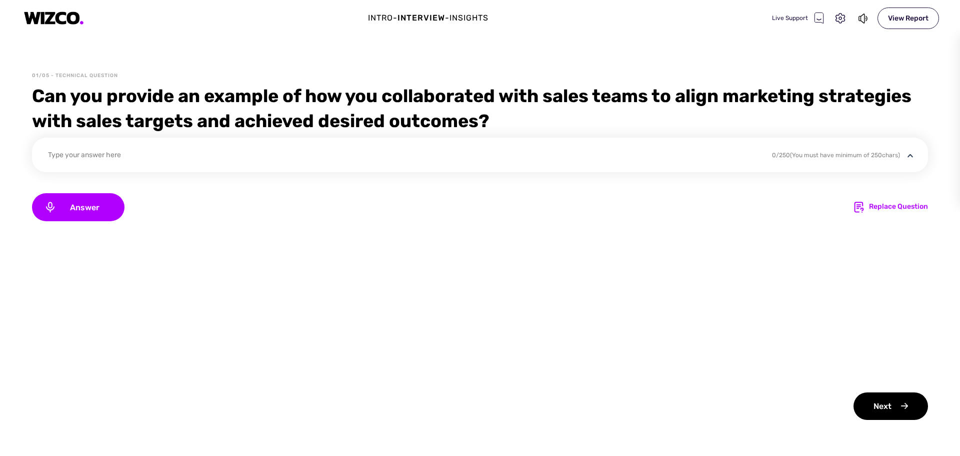
click at [865, 206] on icon at bounding box center [859, 207] width 12 height 12
click at [871, 207] on div "Replace Question" at bounding box center [898, 207] width 59 height 12
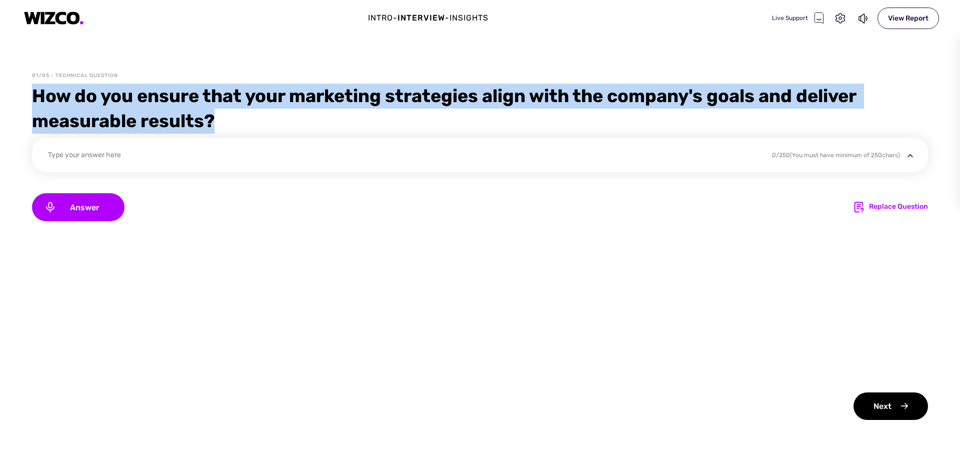
drag, startPoint x: 33, startPoint y: 96, endPoint x: 233, endPoint y: 122, distance: 201.7
click at [233, 122] on div "How do you ensure that your marketing strategies align with the company's goals…" at bounding box center [480, 109] width 896 height 50
copy div "How do you ensure that your marketing strategies align with the company's goals…"
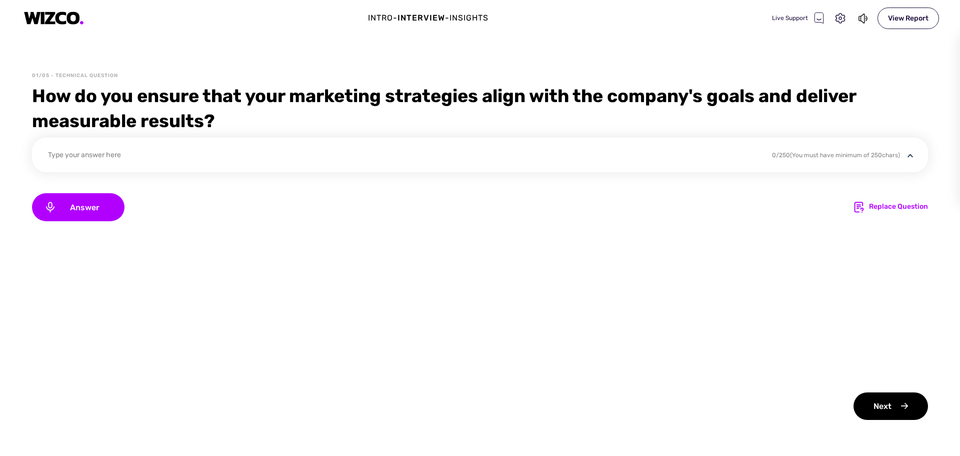
click at [868, 202] on div "Replace Question" at bounding box center [890, 207] width 75 height 12
click at [869, 207] on div "Replace Question" at bounding box center [898, 207] width 59 height 12
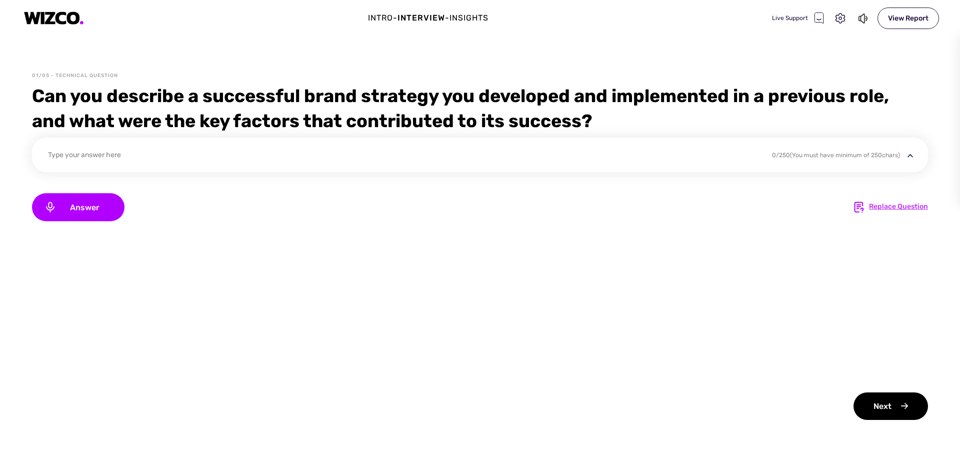
click at [888, 204] on div "Replace Question" at bounding box center [898, 207] width 59 height 12
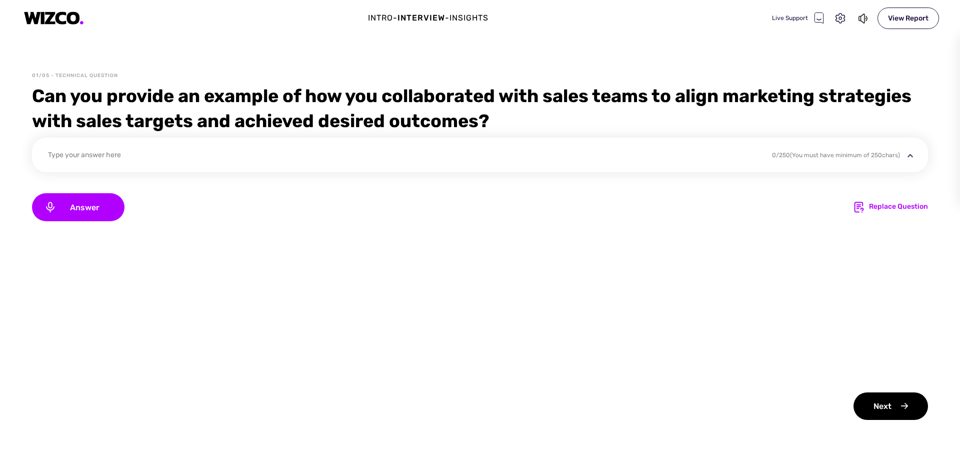
click at [237, 162] on div "Type your answer here" at bounding box center [403, 157] width 711 height 14
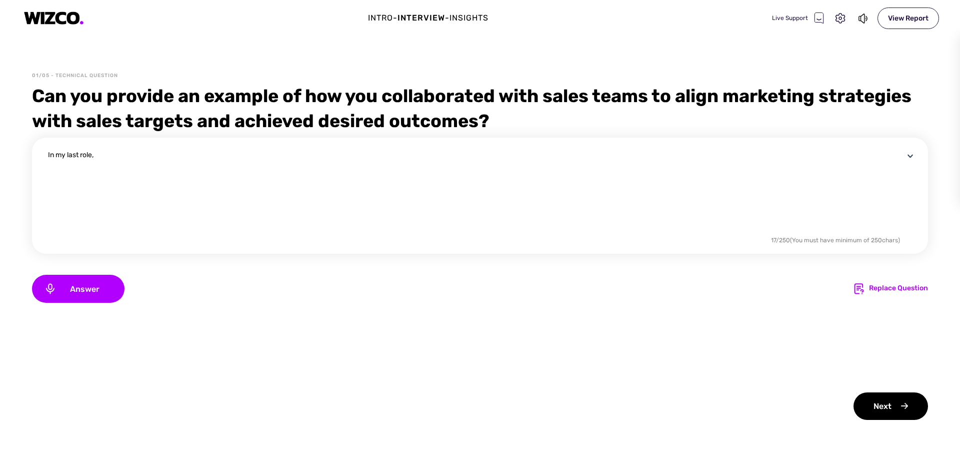
click at [146, 159] on textarea "In my last role," at bounding box center [476, 192] width 856 height 84
paste textarea "also I was accountable for preparing sales materials and presentations explaini…"
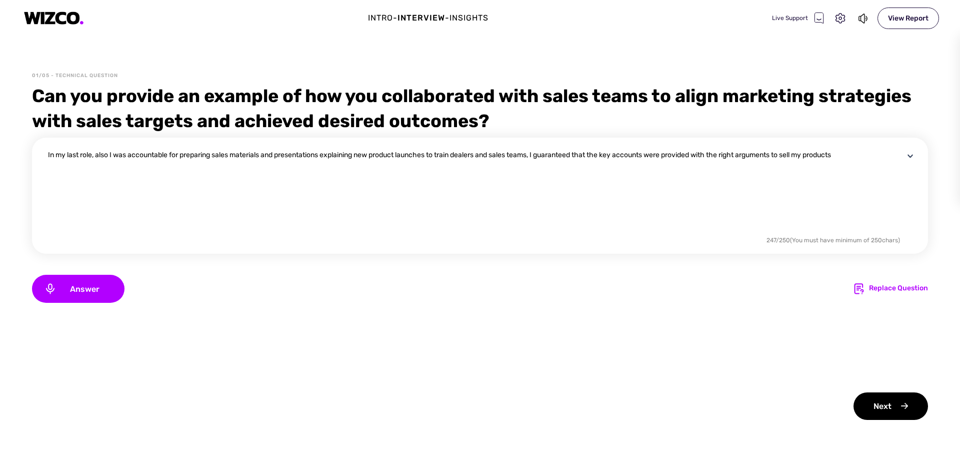
click at [109, 155] on textarea "In my last role, also I was accountable for preparing sales materials and prese…" at bounding box center [476, 192] width 856 height 84
click at [84, 287] on span "Answer" at bounding box center [85, 289] width 56 height 10
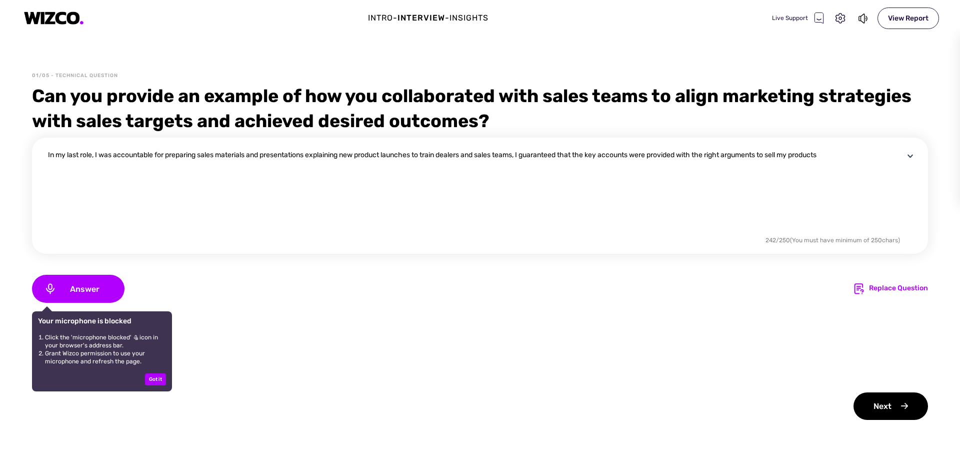
click at [344, 228] on textarea "In my last role, I was accountable for preparing sales materials and presentati…" at bounding box center [476, 192] width 856 height 84
click at [886, 410] on div "Next" at bounding box center [891, 406] width 75 height 28
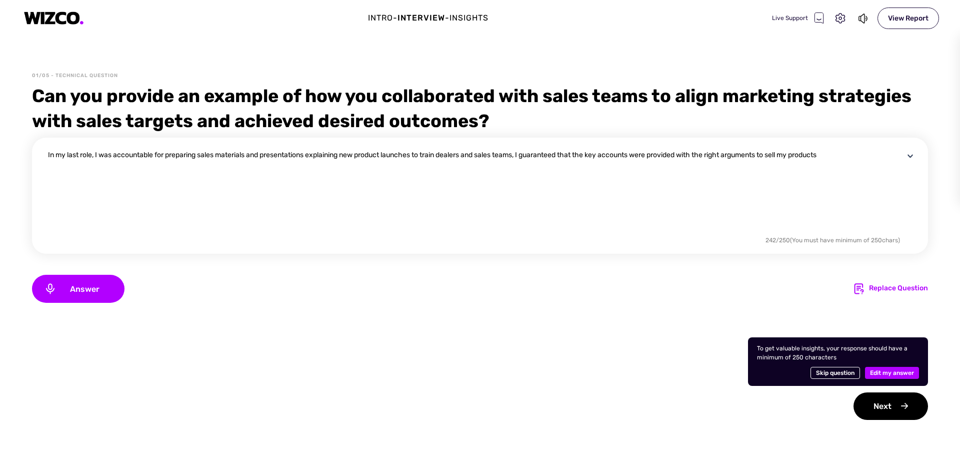
click at [890, 373] on span "Edit my answer" at bounding box center [892, 373] width 44 height 12
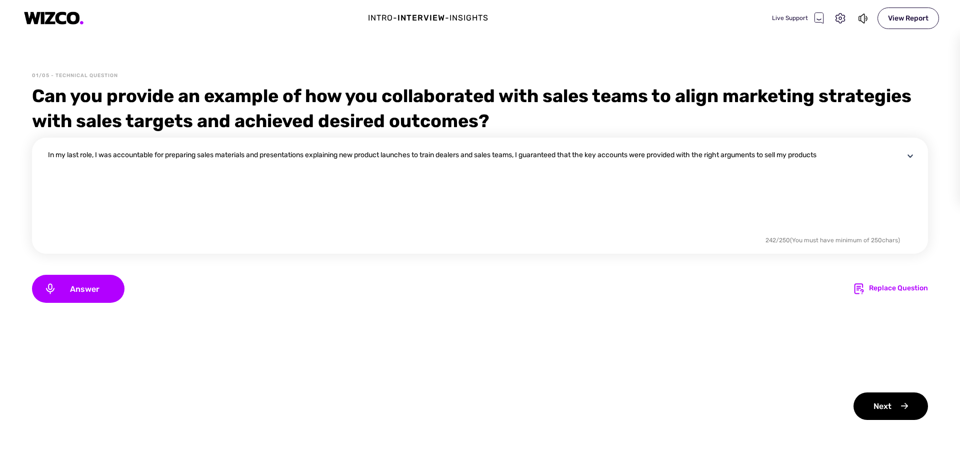
click at [796, 211] on textarea "In my last role, I was accountable for preparing sales materials and presentati…" at bounding box center [476, 192] width 856 height 84
click at [94, 157] on textarea "In my last role, I was accountable for preparing sales materials and presentati…" at bounding box center [476, 192] width 856 height 84
click at [873, 407] on div "Next" at bounding box center [891, 406] width 75 height 28
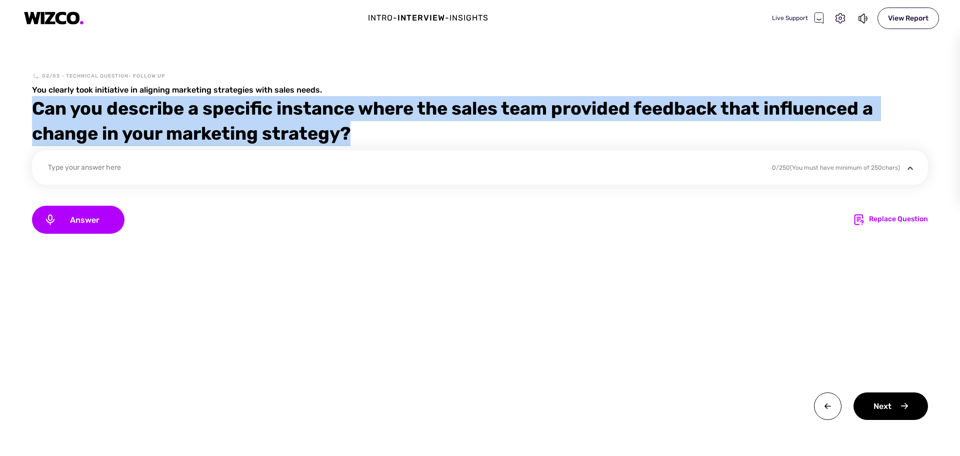
drag, startPoint x: 364, startPoint y: 134, endPoint x: 14, endPoint y: 105, distance: 351.3
click at [14, 105] on div "02/05 - Technical Question- follow up You clearly took initiative in aligning m…" at bounding box center [480, 264] width 960 height 384
copy div "Can you describe a specific instance where the sales team provided feedback tha…"
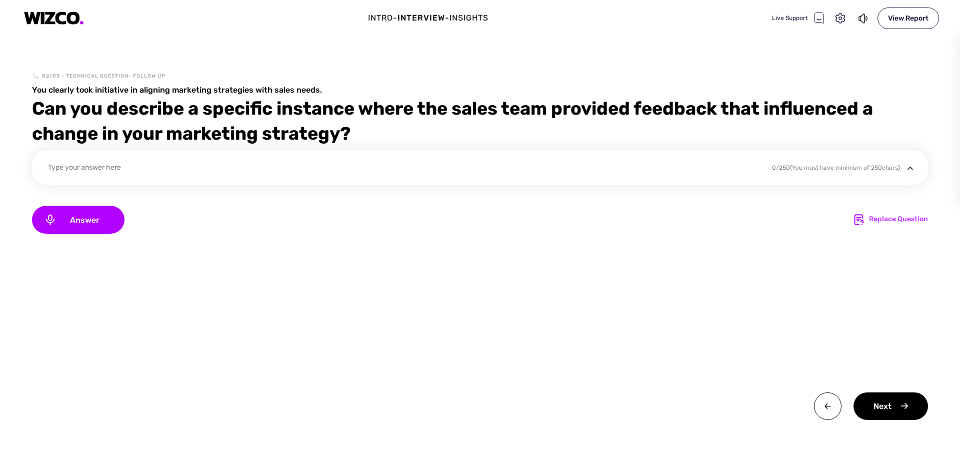
click at [883, 224] on div "Replace Question" at bounding box center [898, 220] width 59 height 12
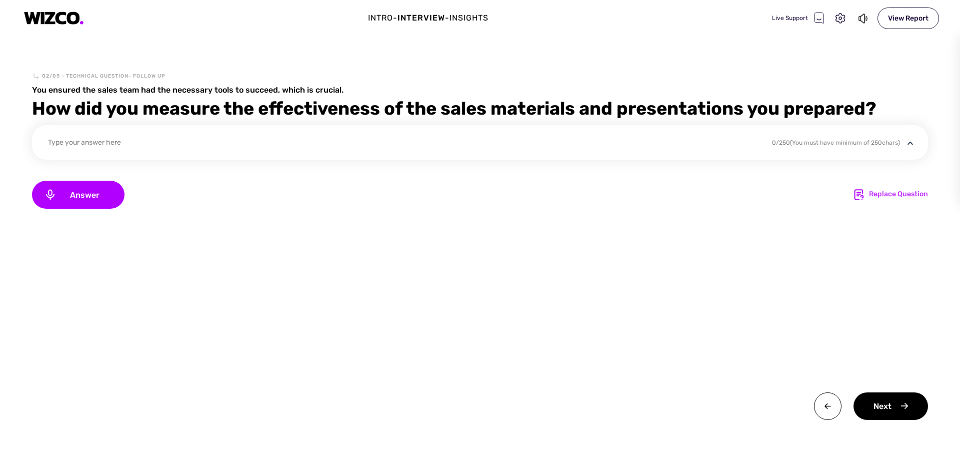
click at [884, 198] on div "Replace Question" at bounding box center [898, 195] width 59 height 12
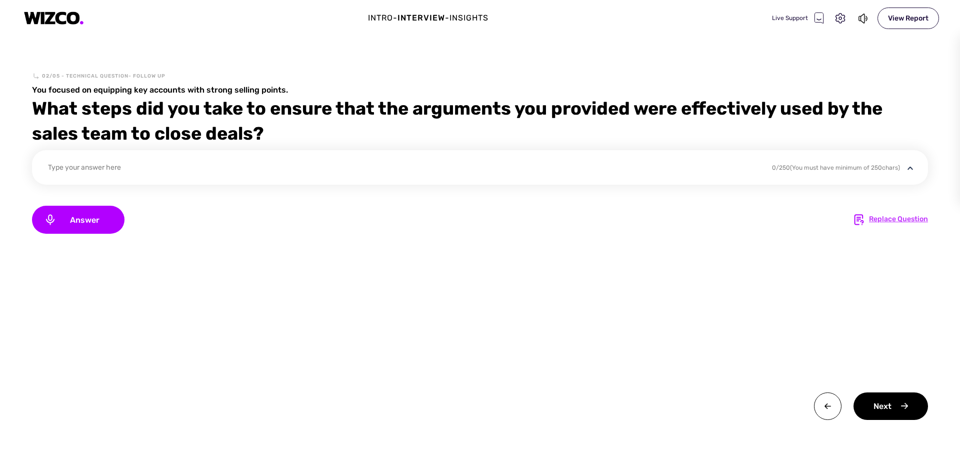
click at [886, 217] on div "Replace Question" at bounding box center [898, 220] width 59 height 12
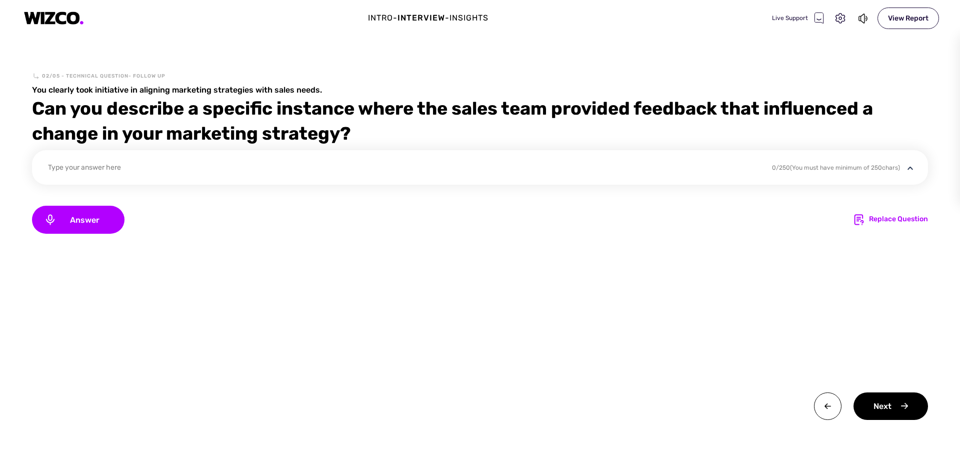
click at [255, 171] on div "Type your answer here" at bounding box center [403, 169] width 711 height 14
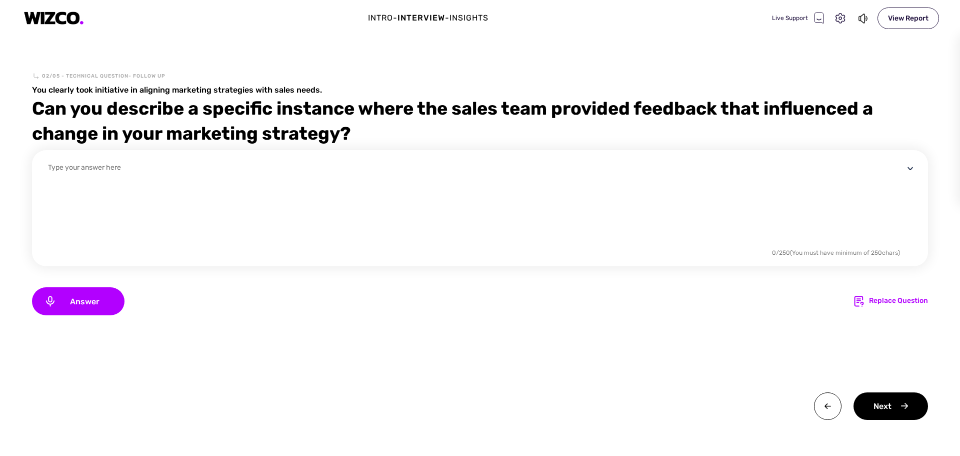
scroll to position [0, 0]
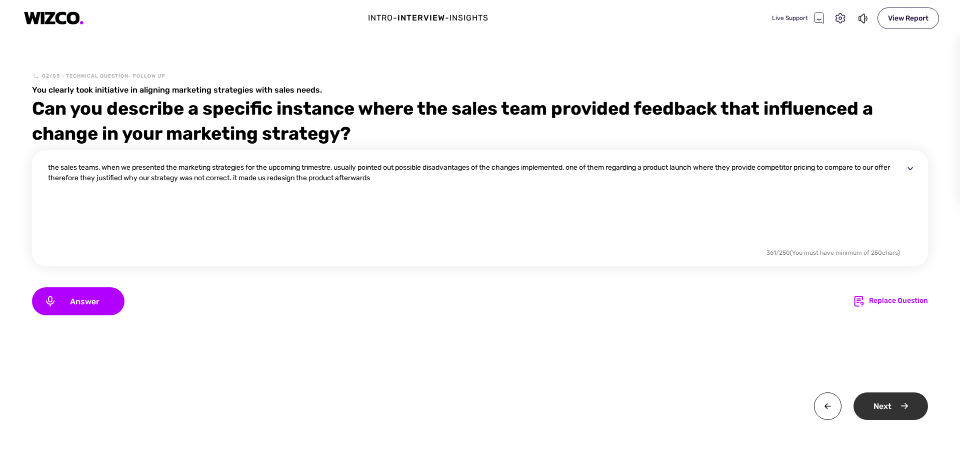
click at [893, 414] on div "Next" at bounding box center [891, 406] width 75 height 28
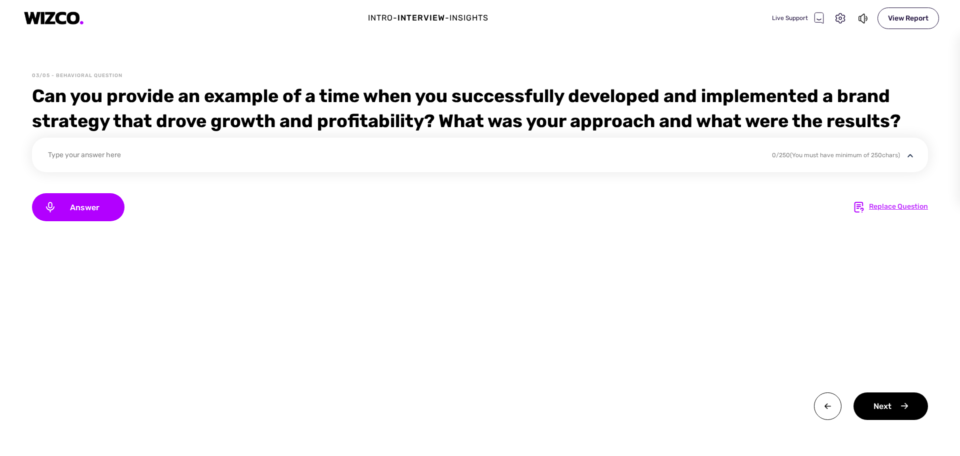
click at [871, 209] on div "Replace Question" at bounding box center [898, 207] width 59 height 12
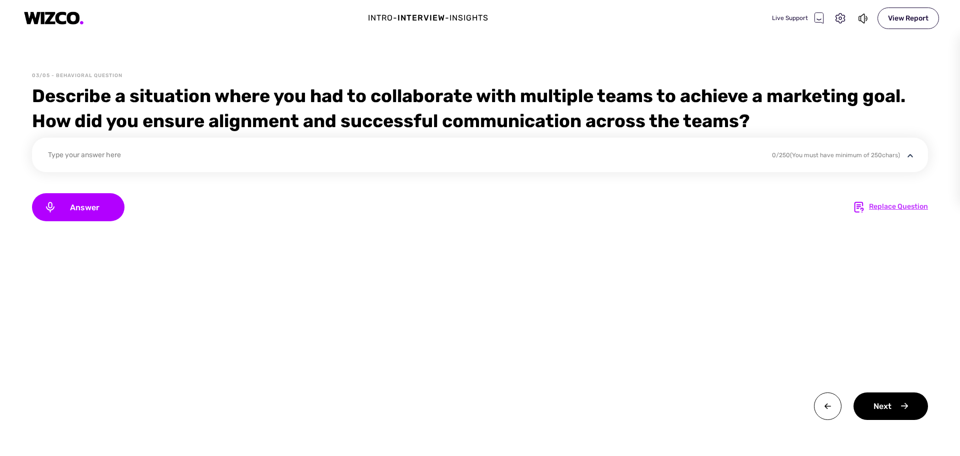
click at [884, 209] on div "Replace Question" at bounding box center [898, 207] width 59 height 12
